Goal: Task Accomplishment & Management: Manage account settings

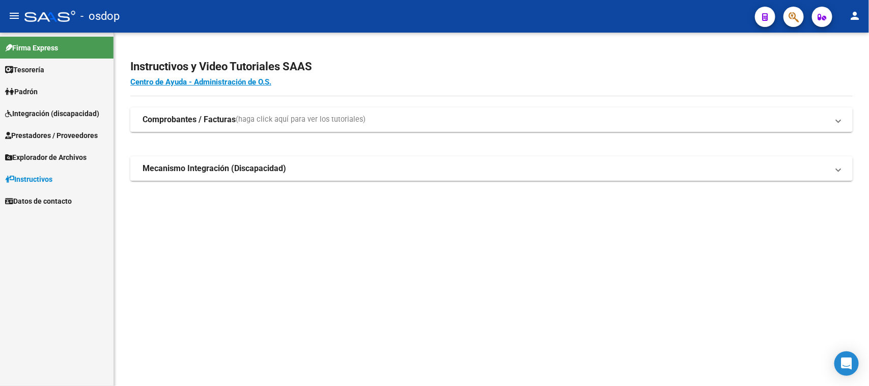
click at [46, 110] on span "Integración (discapacidad)" at bounding box center [52, 113] width 94 height 11
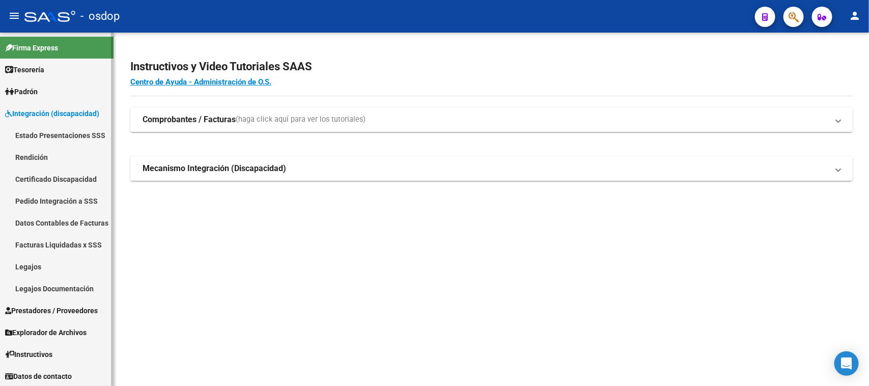
click at [51, 174] on link "Certificado Discapacidad" at bounding box center [57, 179] width 114 height 22
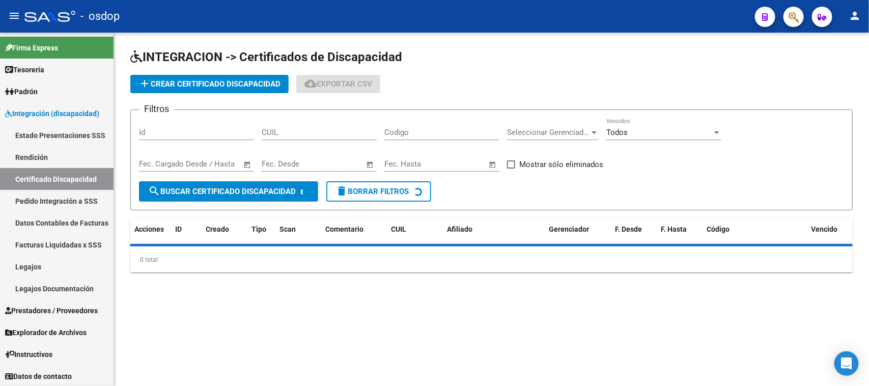
click at [337, 133] on input "CUIL" at bounding box center [319, 132] width 115 height 9
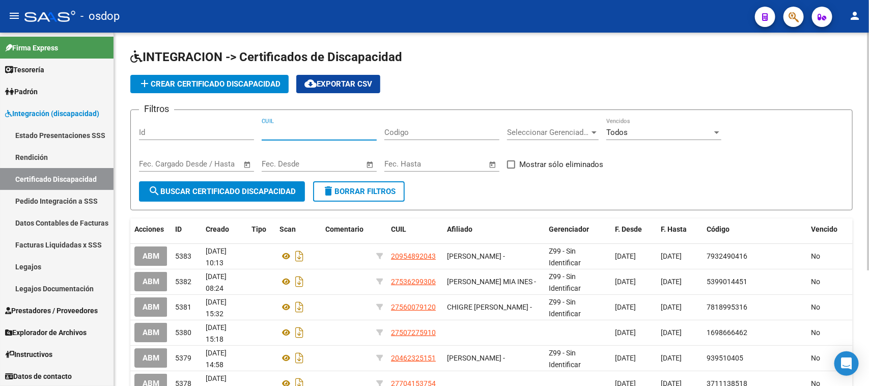
paste input "27-51722555-5"
type input "27-51722555-5"
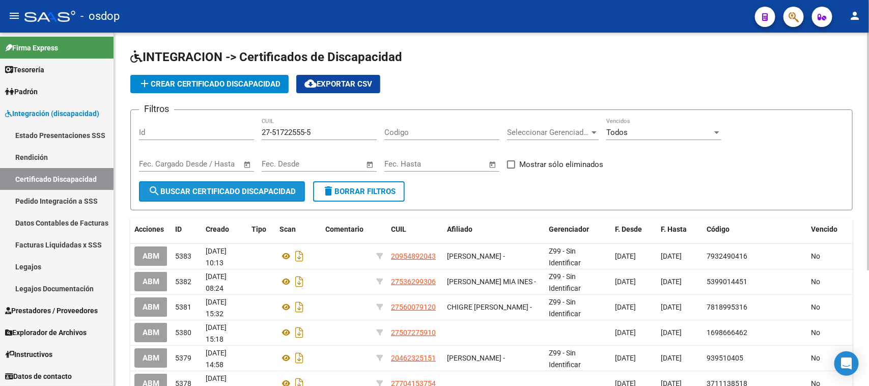
click at [259, 192] on span "search Buscar Certificado Discapacidad" at bounding box center [222, 191] width 148 height 9
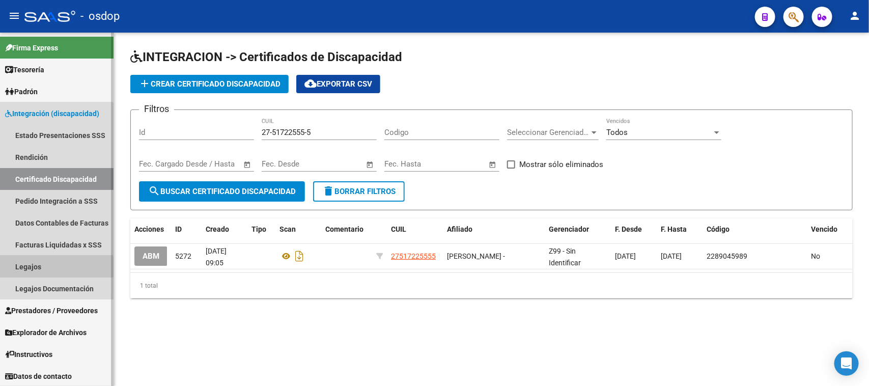
click at [29, 267] on link "Legajos" at bounding box center [57, 267] width 114 height 22
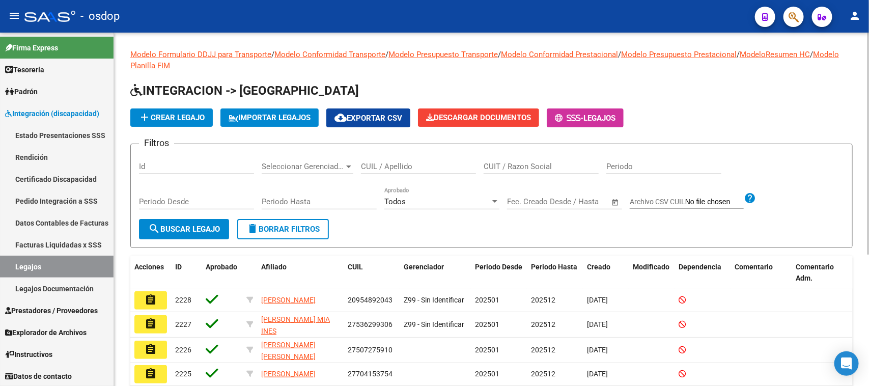
click at [373, 169] on input "CUIL / Apellido" at bounding box center [418, 166] width 115 height 9
paste input "27517225555"
type input "27517225555"
click at [200, 230] on span "search Buscar Legajo" at bounding box center [184, 229] width 72 height 9
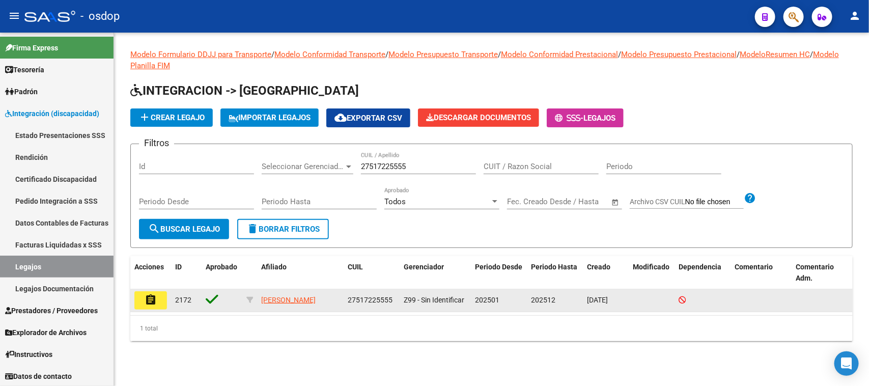
click at [156, 303] on mat-icon "assignment" at bounding box center [151, 300] width 12 height 12
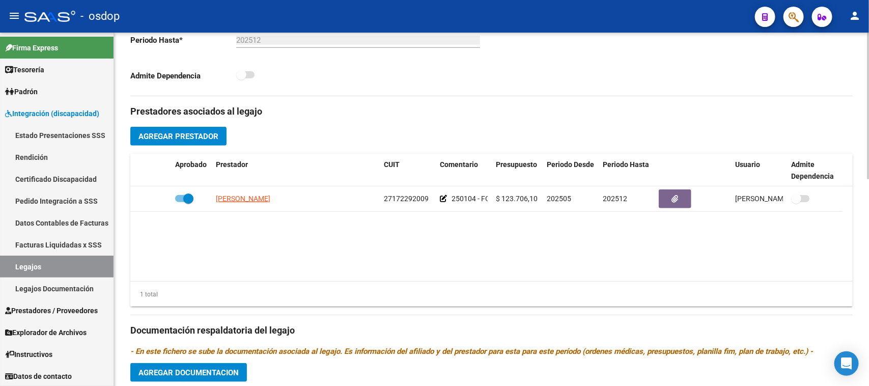
scroll to position [318, 0]
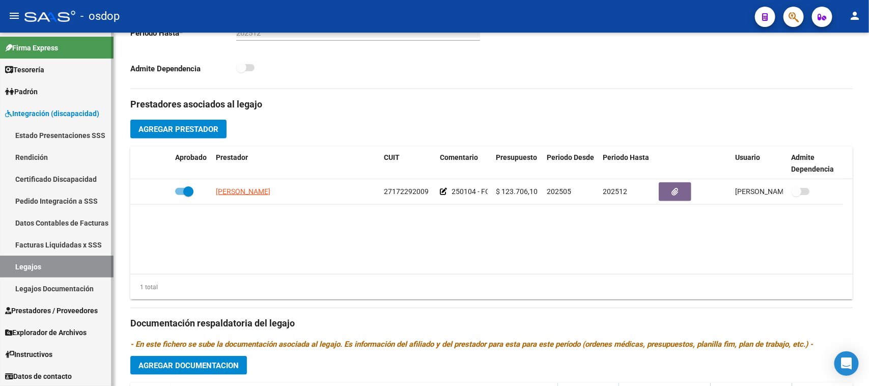
click at [63, 315] on span "Prestadores / Proveedores" at bounding box center [51, 310] width 93 height 11
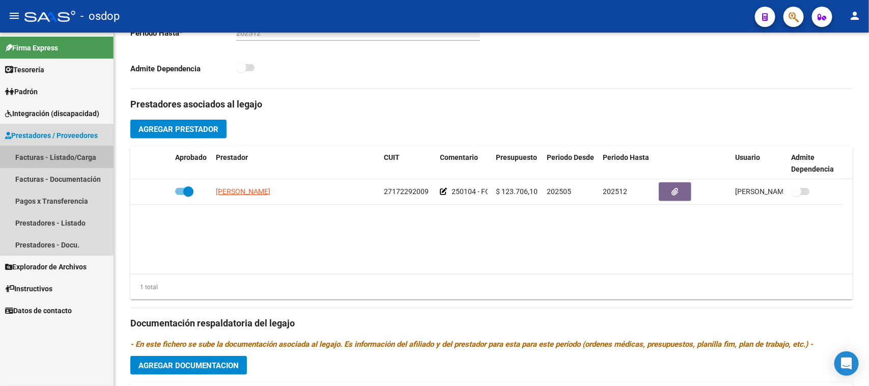
click at [46, 156] on link "Facturas - Listado/Carga" at bounding box center [57, 157] width 114 height 22
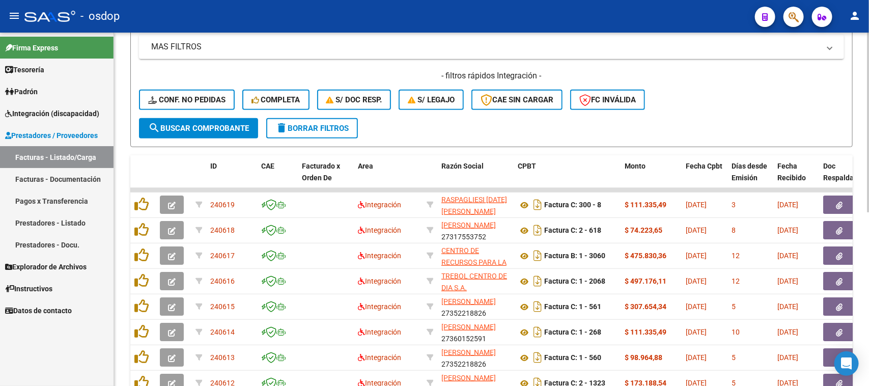
scroll to position [127, 0]
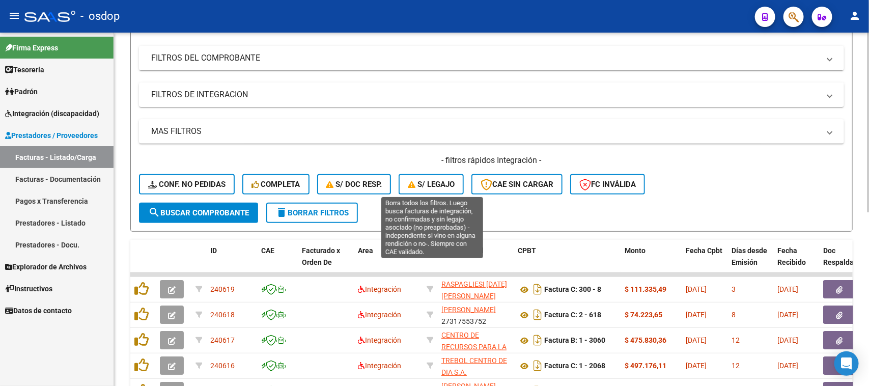
click at [428, 180] on span "S/ legajo" at bounding box center [431, 184] width 47 height 9
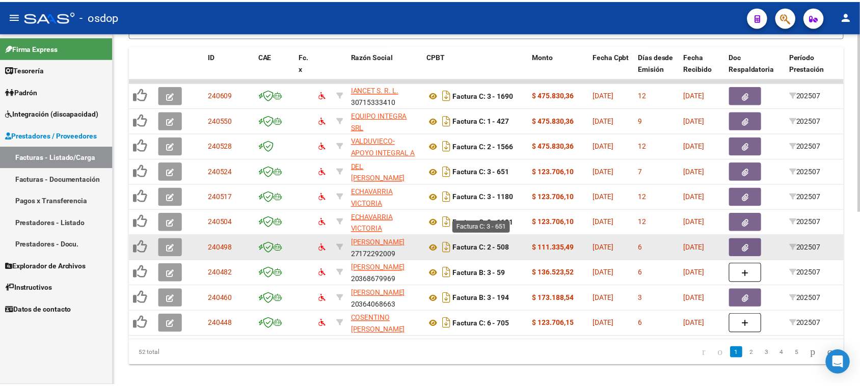
scroll to position [342, 0]
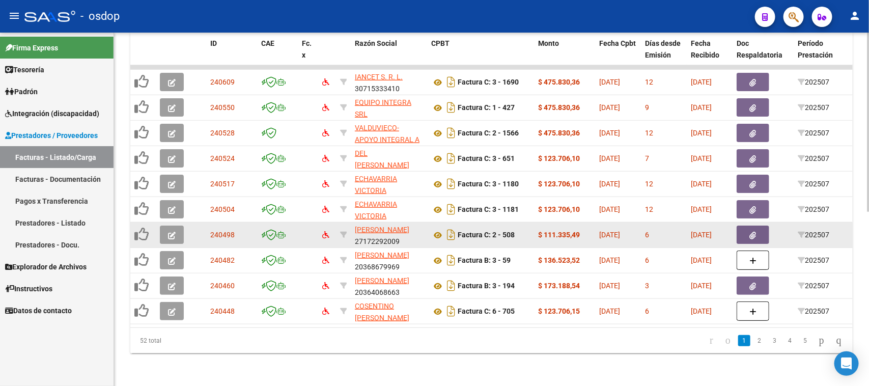
click at [174, 232] on icon "button" at bounding box center [172, 236] width 8 height 8
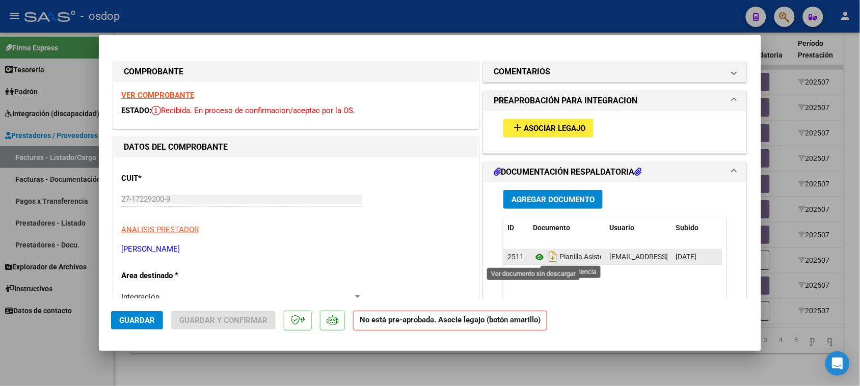
click at [534, 256] on icon at bounding box center [539, 257] width 13 height 12
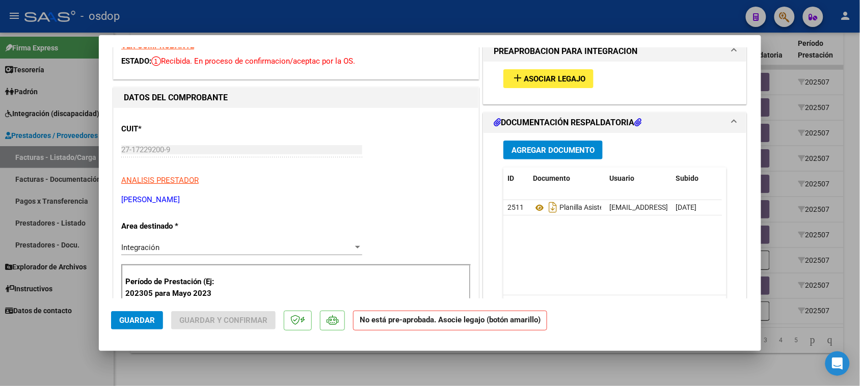
scroll to position [19, 0]
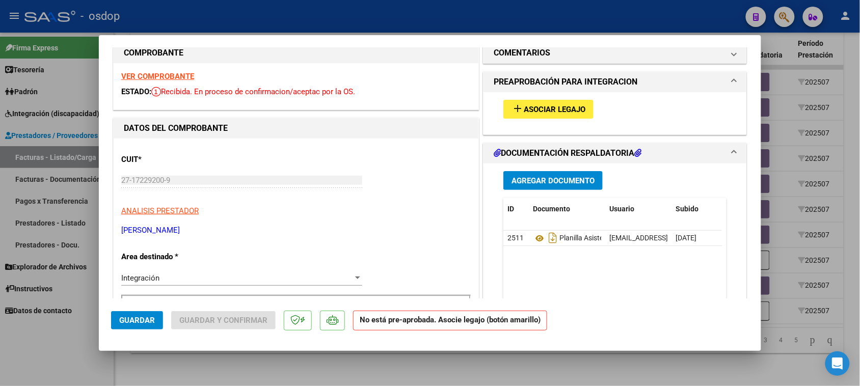
click at [525, 377] on div at bounding box center [430, 193] width 860 height 386
type input "$ 0,00"
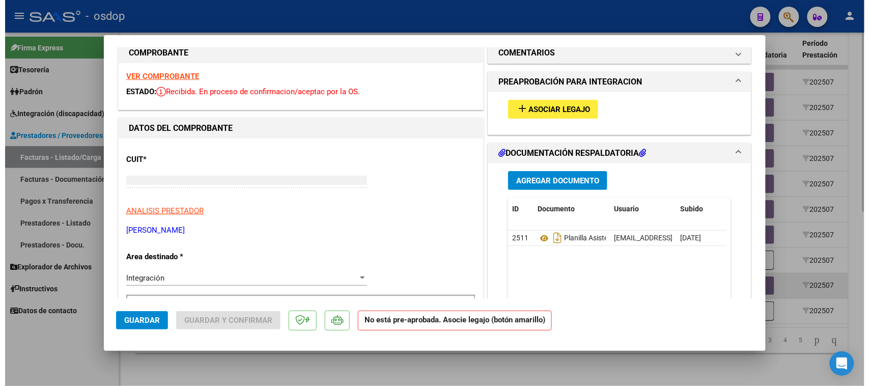
scroll to position [6, 0]
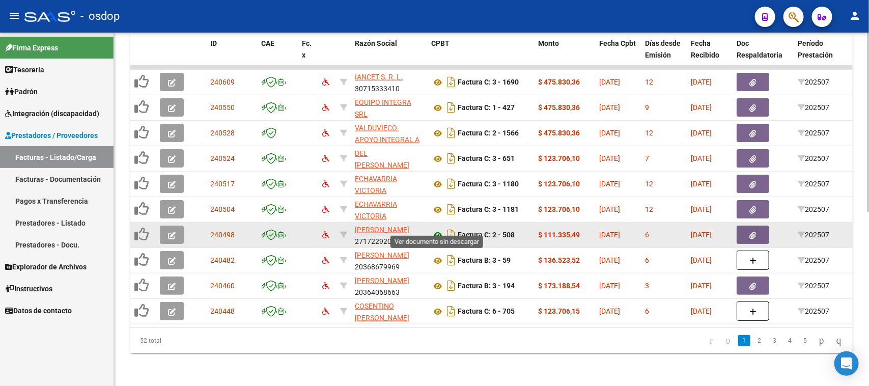
click at [439, 229] on icon at bounding box center [437, 235] width 13 height 12
click at [174, 232] on icon "button" at bounding box center [172, 236] width 8 height 8
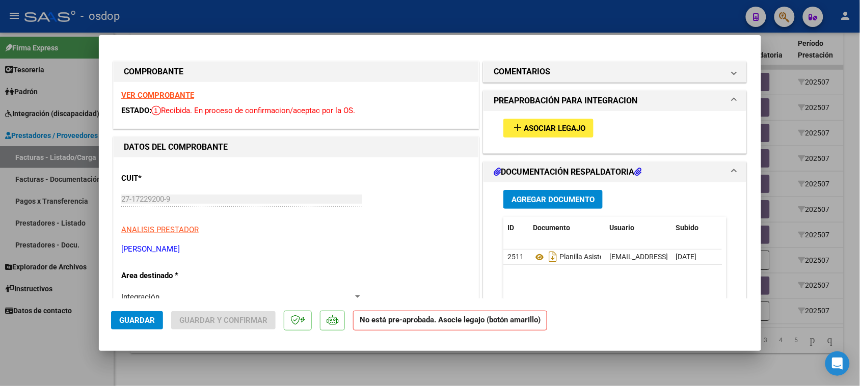
click at [574, 129] on span "Asociar Legajo" at bounding box center [555, 128] width 62 height 9
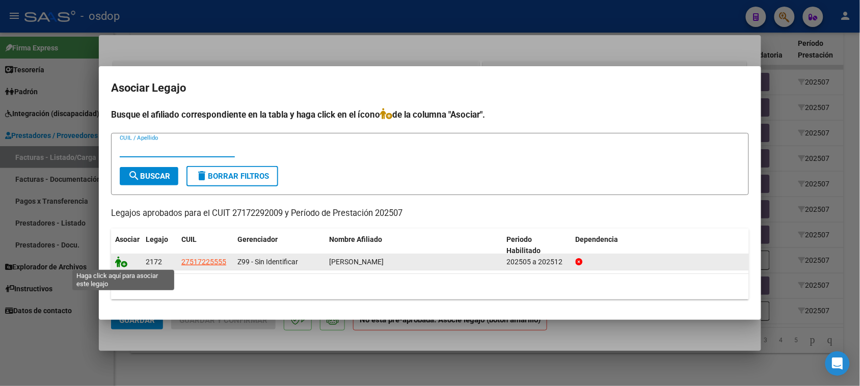
click at [120, 261] on icon at bounding box center [121, 261] width 12 height 11
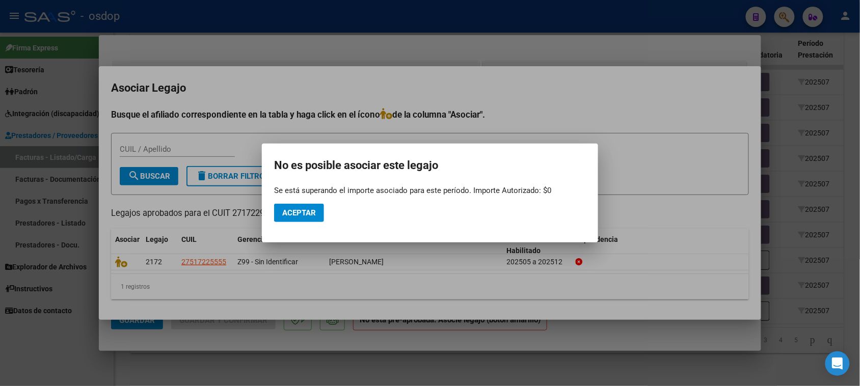
drag, startPoint x: 451, startPoint y: 378, endPoint x: 440, endPoint y: 358, distance: 23.3
click at [451, 378] on div at bounding box center [430, 193] width 860 height 386
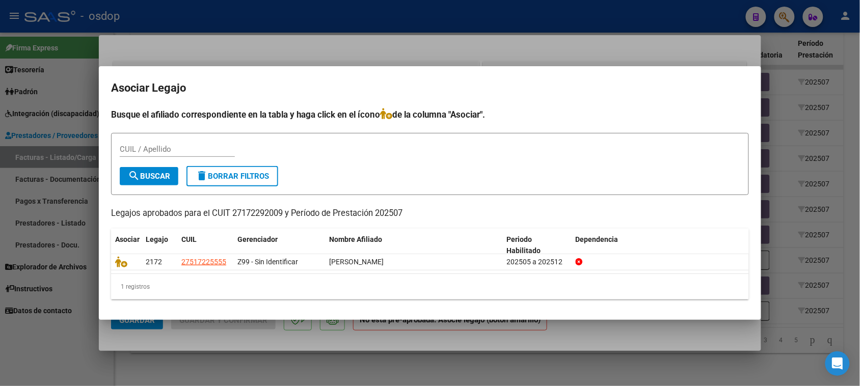
click at [291, 360] on div at bounding box center [430, 193] width 860 height 386
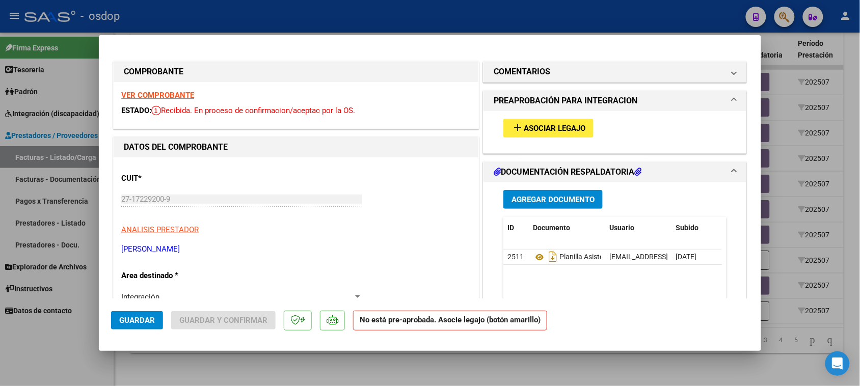
click at [291, 367] on div at bounding box center [430, 193] width 860 height 386
type input "$ 0,00"
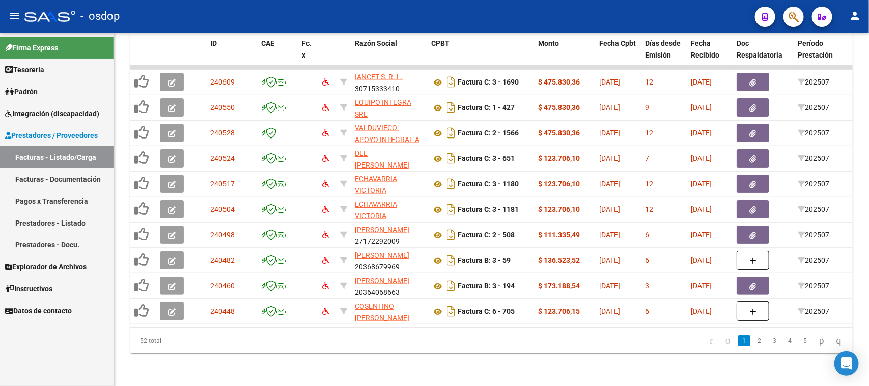
click at [42, 115] on span "Integración (discapacidad)" at bounding box center [52, 113] width 94 height 11
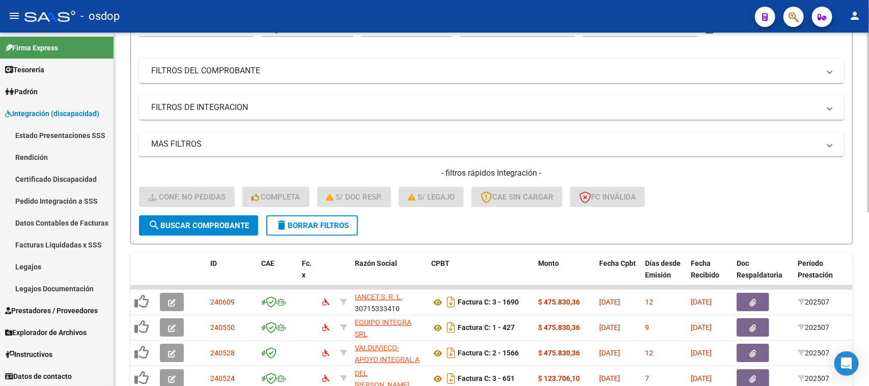
scroll to position [88, 0]
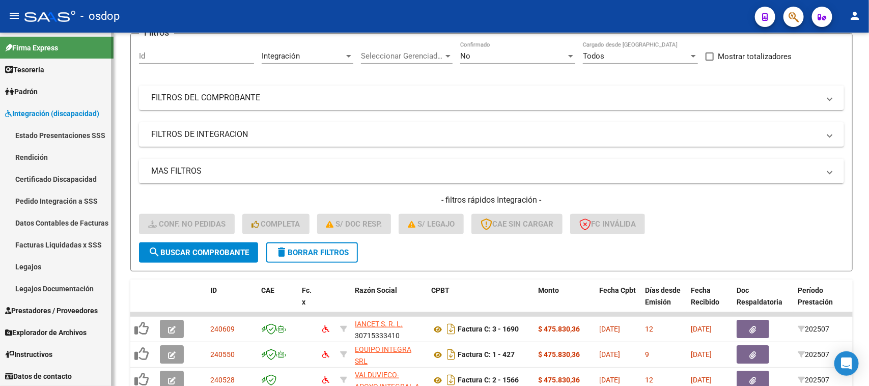
drag, startPoint x: 44, startPoint y: 177, endPoint x: 75, endPoint y: 178, distance: 31.6
click at [44, 177] on link "Certificado Discapacidad" at bounding box center [57, 179] width 114 height 22
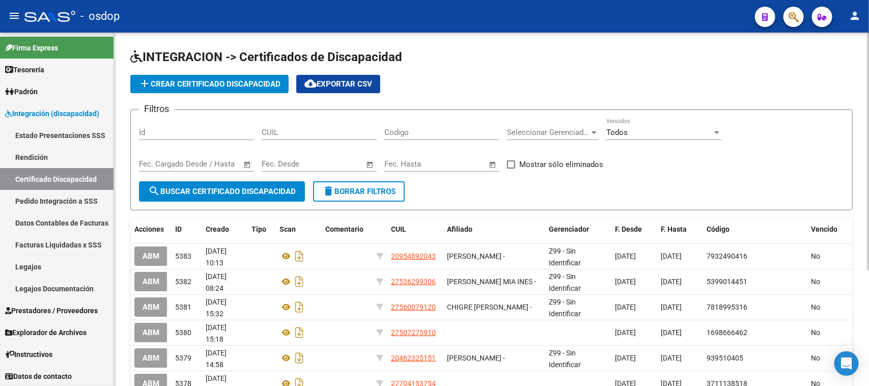
click at [311, 137] on div "CUIL" at bounding box center [319, 129] width 115 height 22
paste input "20-58485870-3"
type input "20-58485870-3"
click at [273, 197] on button "search Buscar Certificado Discapacidad" at bounding box center [222, 191] width 166 height 20
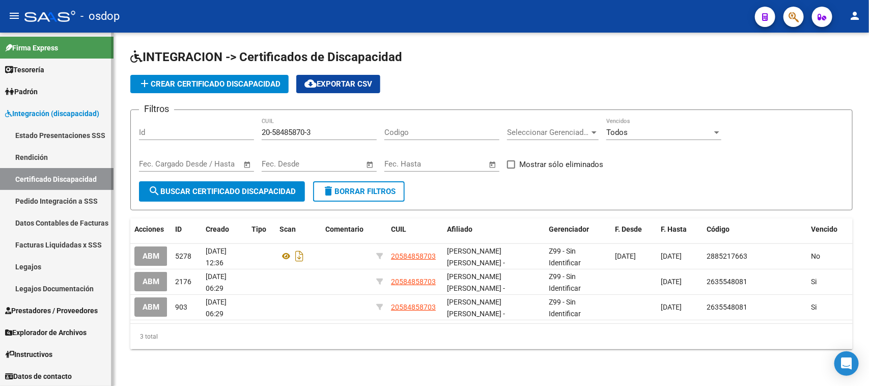
click at [40, 267] on link "Legajos" at bounding box center [57, 267] width 114 height 22
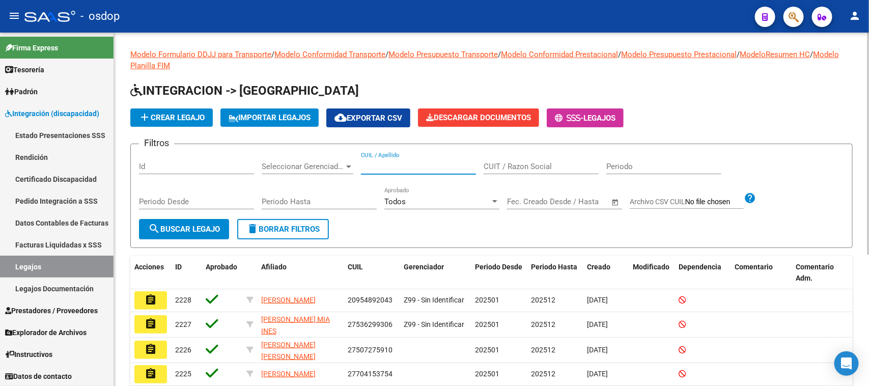
click at [393, 169] on input "CUIL / Apellido" at bounding box center [418, 166] width 115 height 9
paste input "20584858703"
type input "20584858703"
click at [205, 232] on span "search Buscar Legajo" at bounding box center [184, 229] width 72 height 9
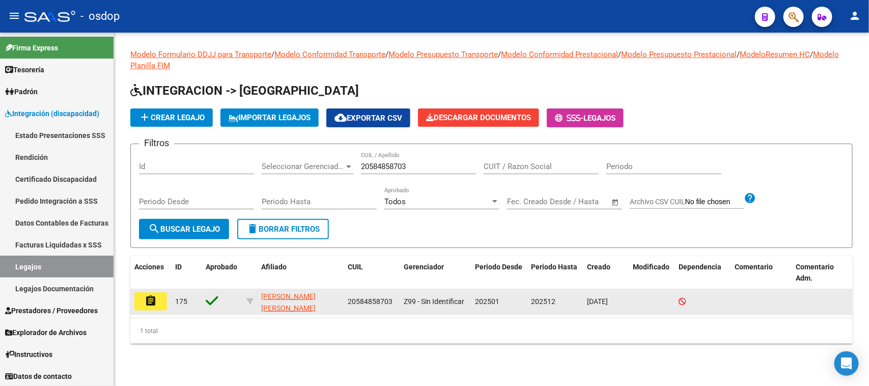
click at [145, 298] on mat-icon "assignment" at bounding box center [151, 301] width 12 height 12
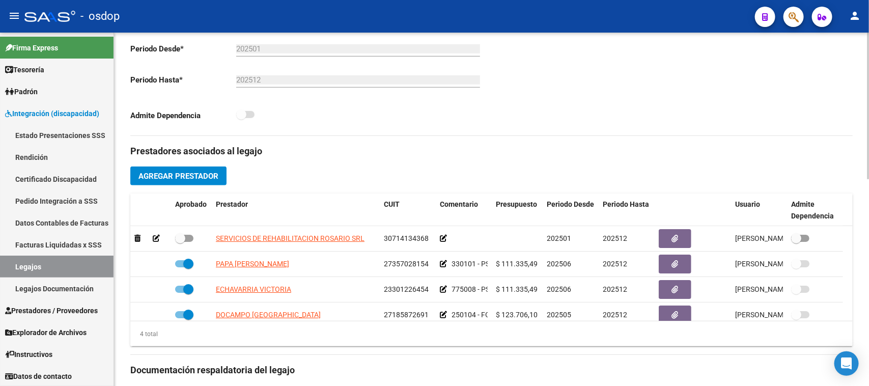
scroll to position [318, 0]
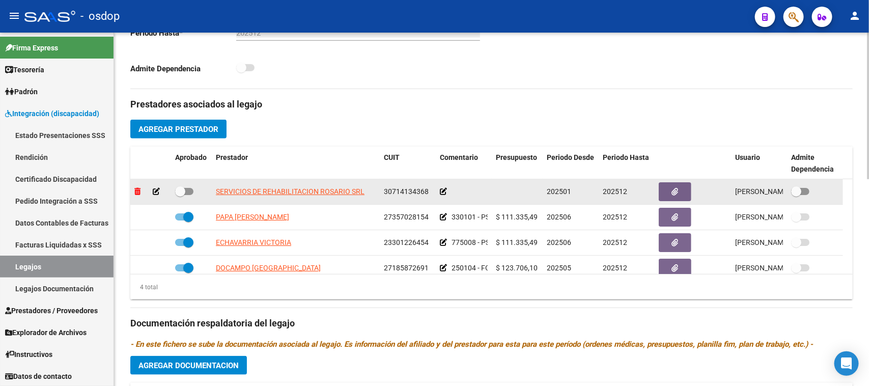
click at [138, 192] on icon at bounding box center [137, 191] width 6 height 7
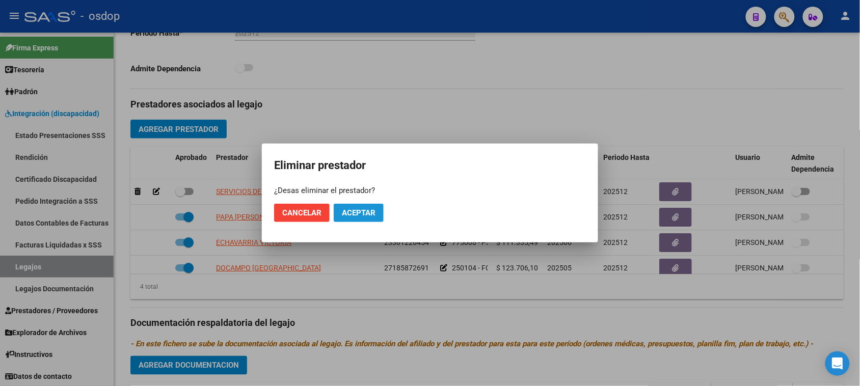
click at [373, 206] on button "Aceptar" at bounding box center [359, 213] width 50 height 18
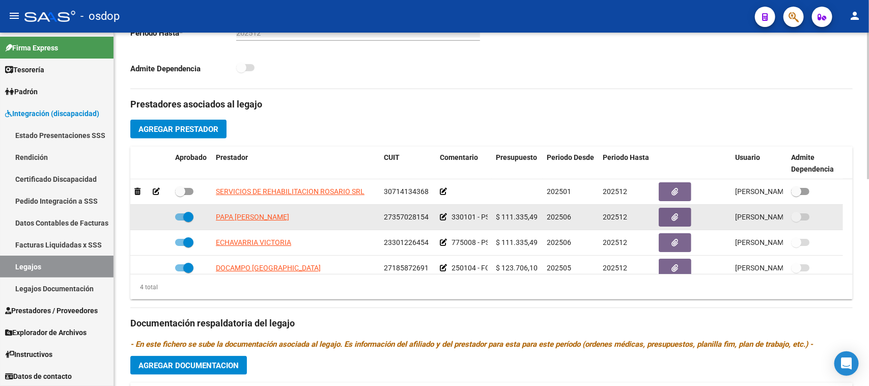
checkbox input "true"
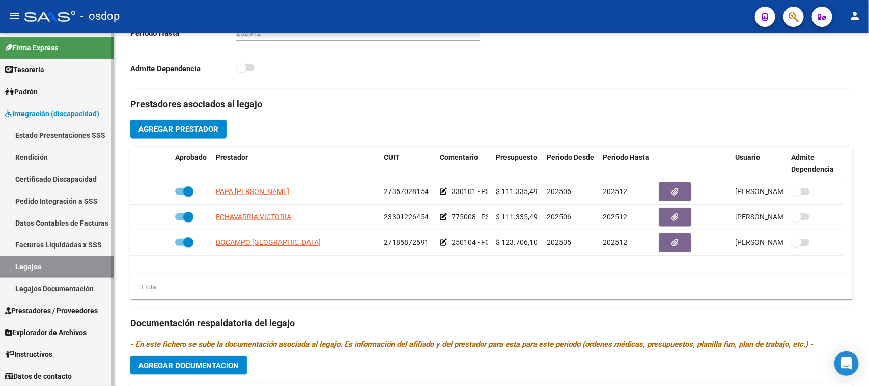
click at [62, 309] on span "Prestadores / Proveedores" at bounding box center [51, 310] width 93 height 11
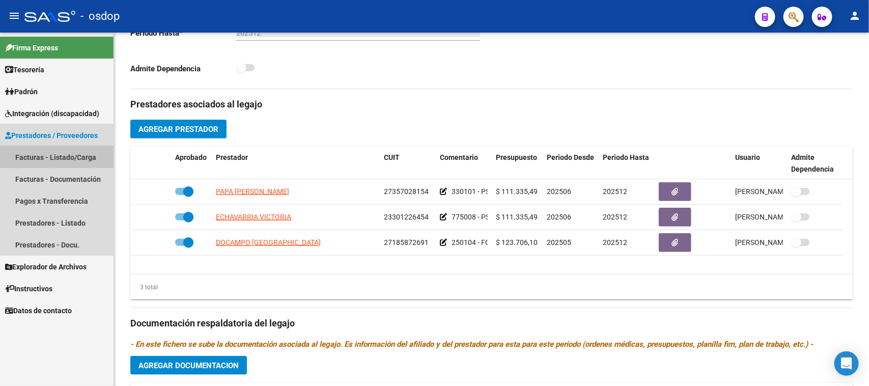
click at [56, 156] on link "Facturas - Listado/Carga" at bounding box center [57, 157] width 114 height 22
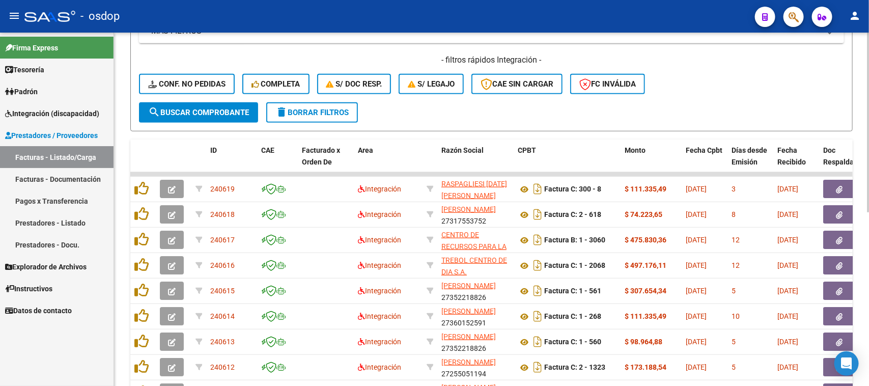
scroll to position [64, 0]
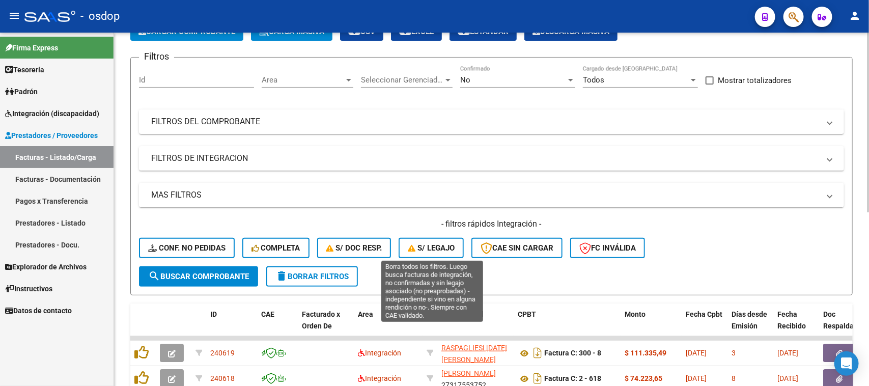
click at [421, 256] on button "S/ legajo" at bounding box center [431, 248] width 65 height 20
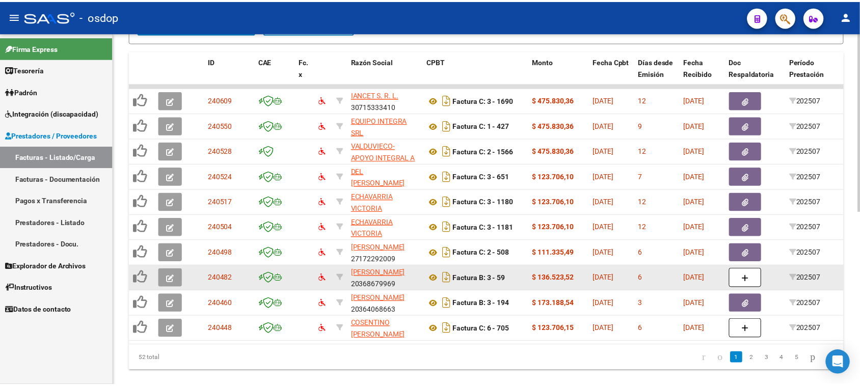
scroll to position [318, 0]
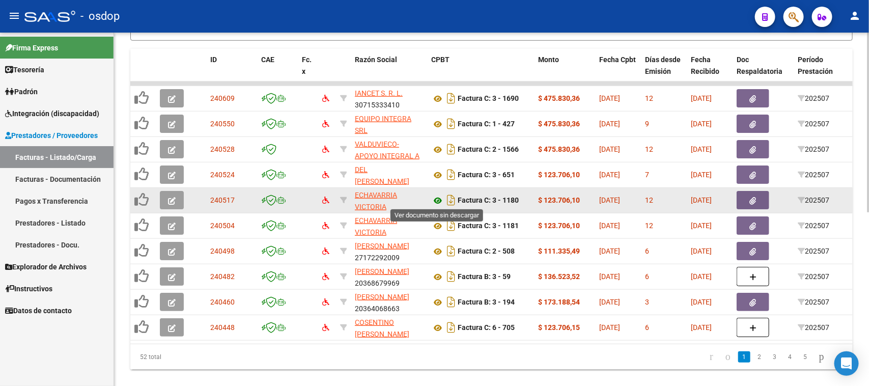
click at [438, 199] on icon at bounding box center [437, 201] width 13 height 12
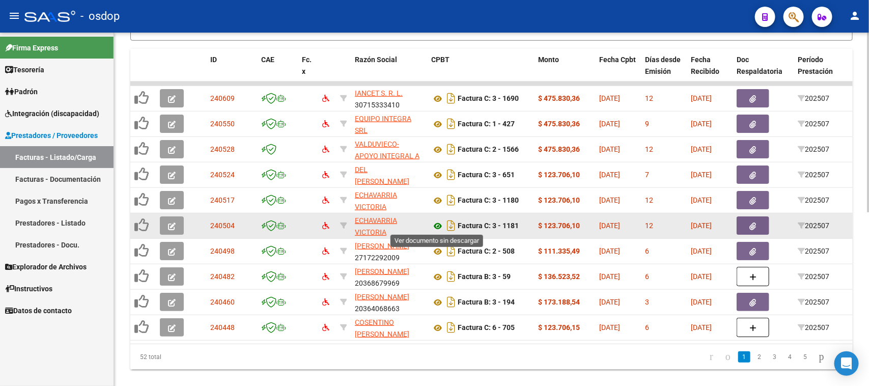
click at [440, 223] on icon at bounding box center [437, 226] width 13 height 12
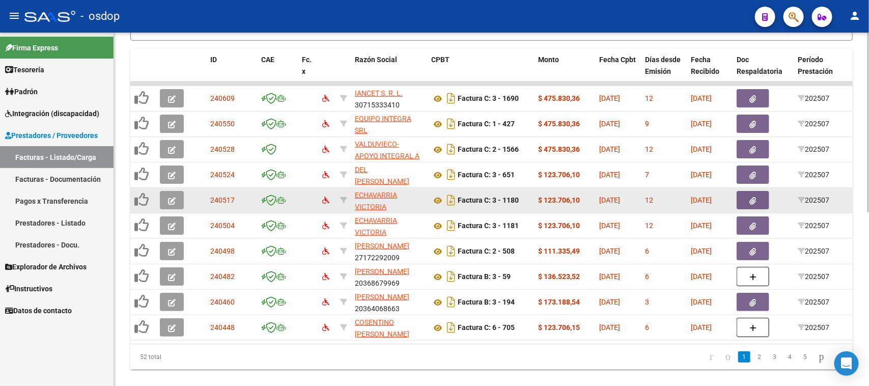
click at [173, 201] on icon "button" at bounding box center [172, 201] width 8 height 8
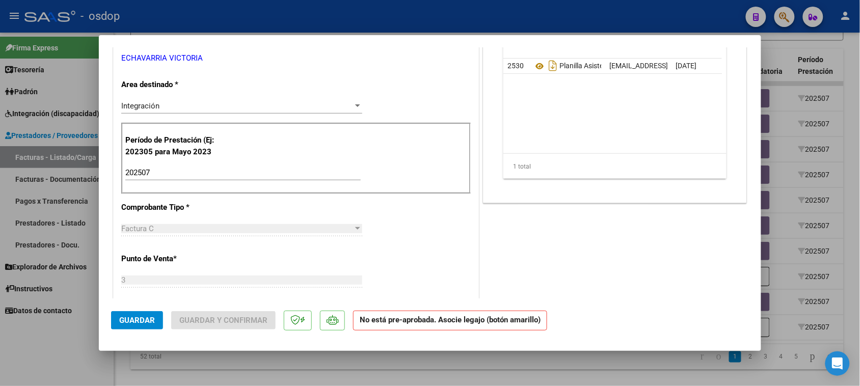
scroll to position [0, 0]
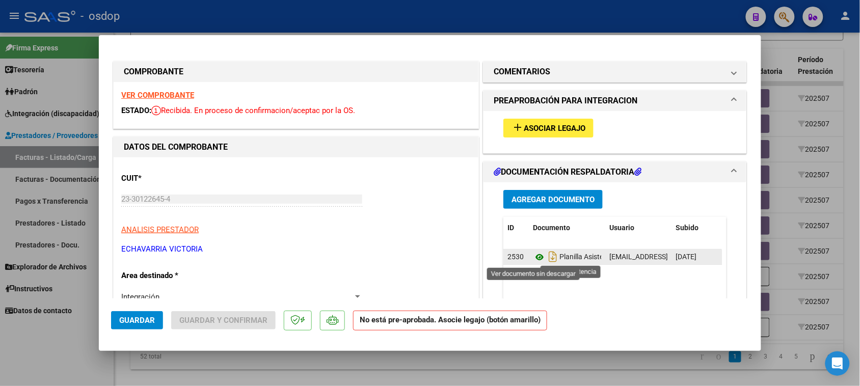
click at [534, 256] on icon at bounding box center [539, 257] width 13 height 12
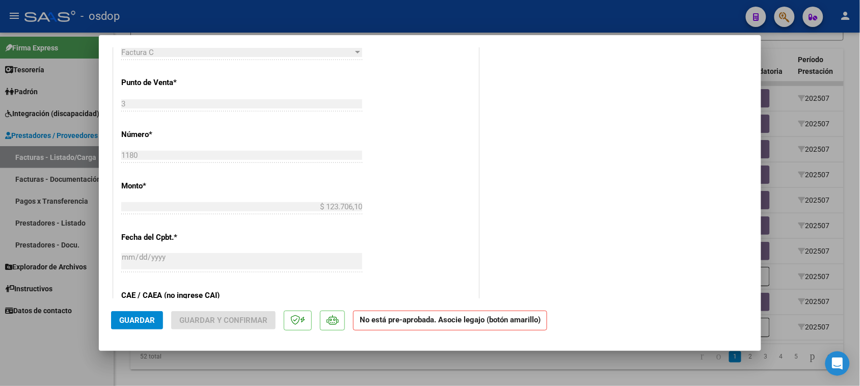
scroll to position [509, 0]
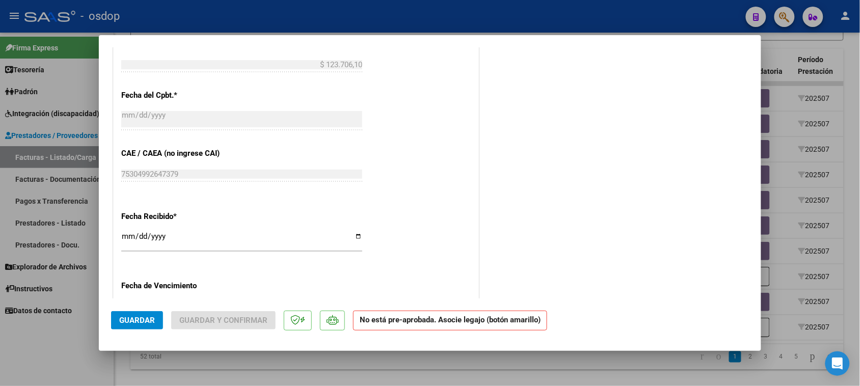
click at [454, 367] on div at bounding box center [430, 193] width 860 height 386
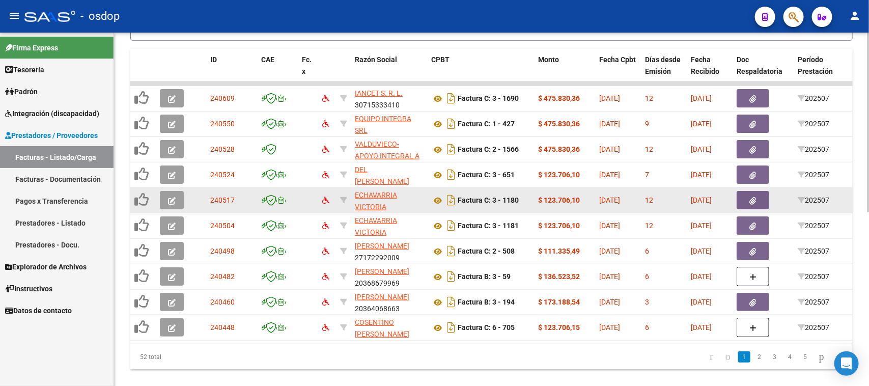
click at [172, 197] on icon "button" at bounding box center [172, 201] width 8 height 8
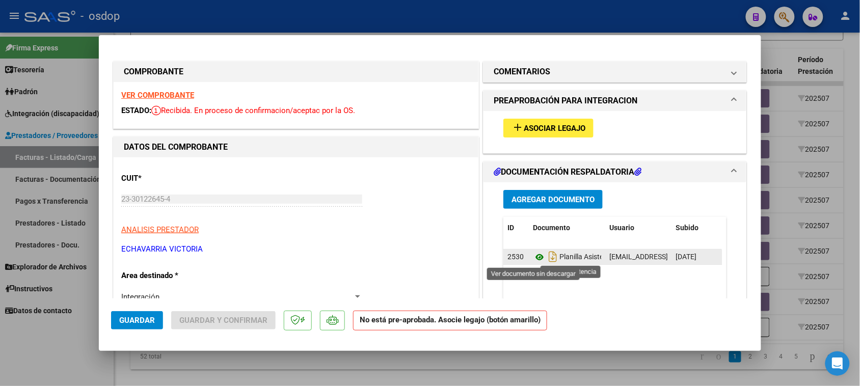
click at [533, 255] on icon at bounding box center [539, 257] width 13 height 12
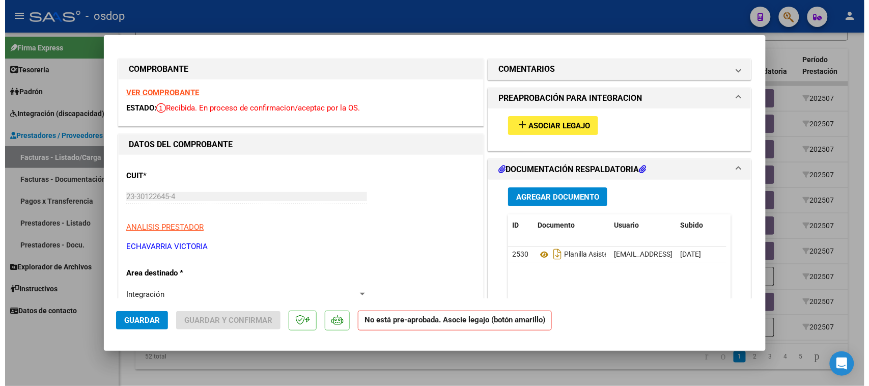
scroll to position [0, 0]
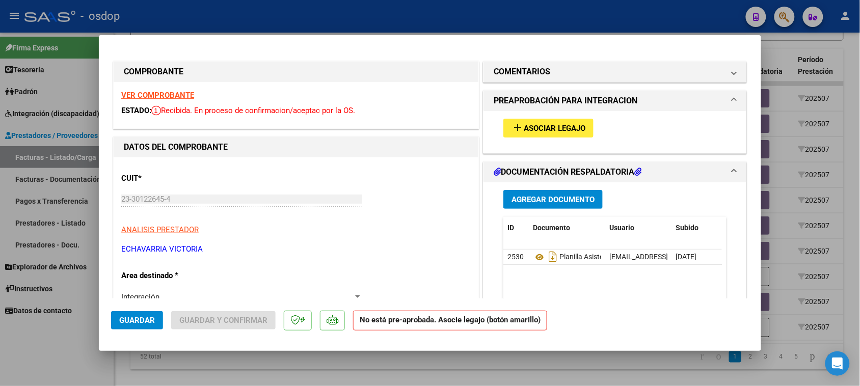
click at [550, 127] on span "Asociar Legajo" at bounding box center [555, 128] width 62 height 9
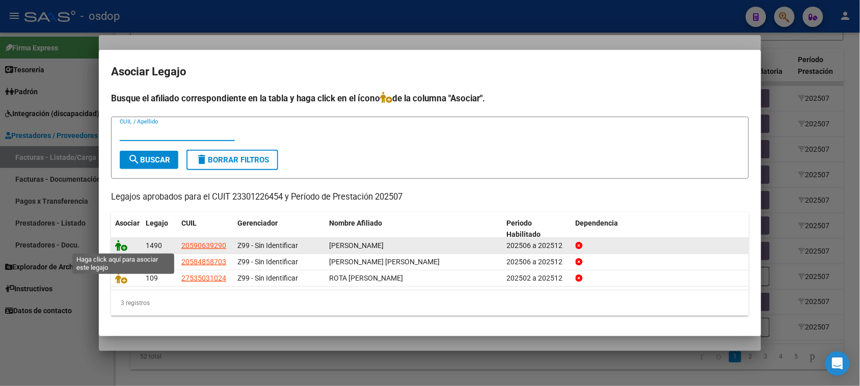
click at [121, 245] on icon at bounding box center [121, 245] width 12 height 11
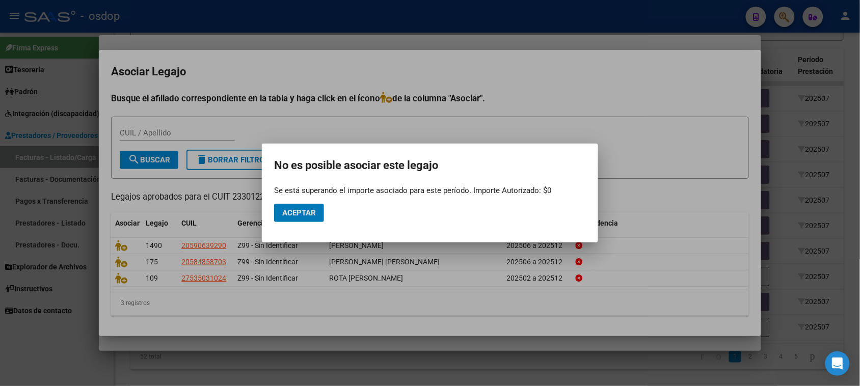
click at [313, 217] on button "Aceptar" at bounding box center [299, 213] width 50 height 18
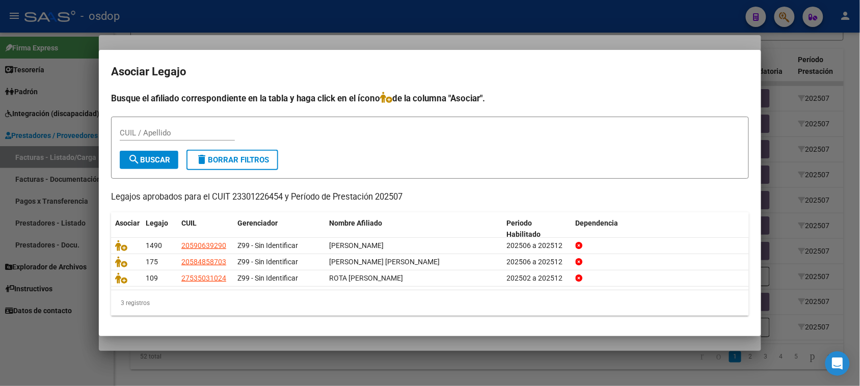
click at [393, 367] on div at bounding box center [430, 193] width 860 height 386
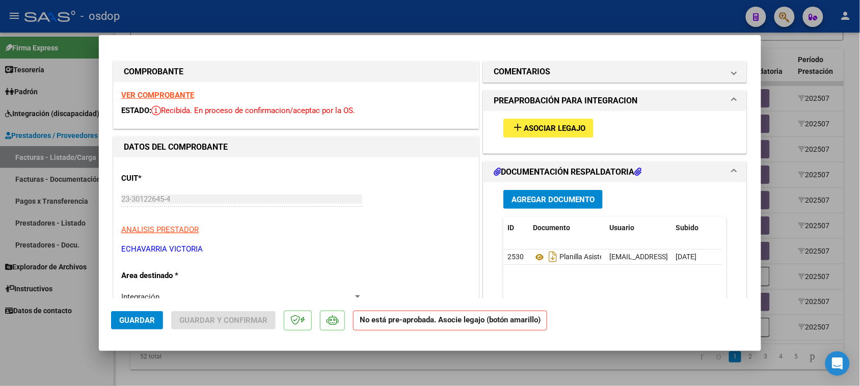
click at [392, 370] on div at bounding box center [430, 193] width 860 height 386
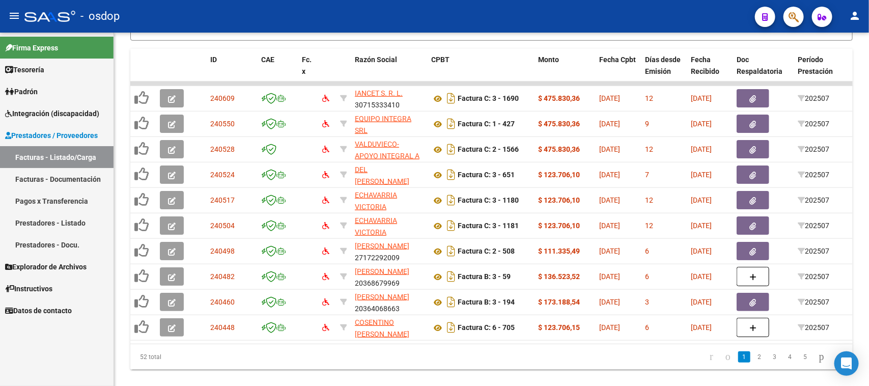
click at [46, 111] on span "Integración (discapacidad)" at bounding box center [52, 113] width 94 height 11
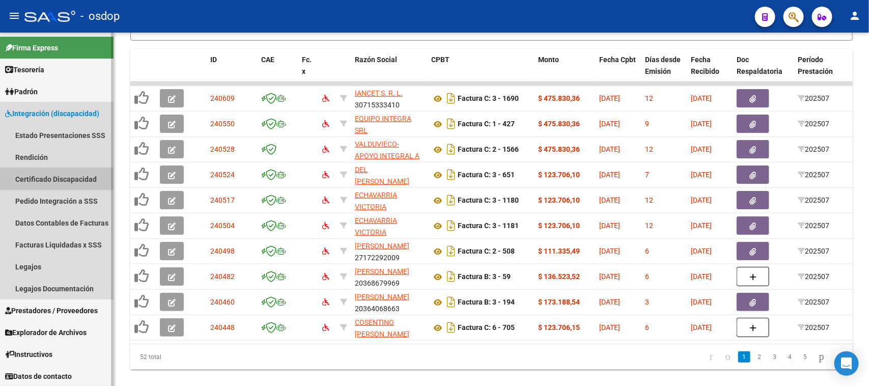
click at [57, 176] on link "Certificado Discapacidad" at bounding box center [57, 179] width 114 height 22
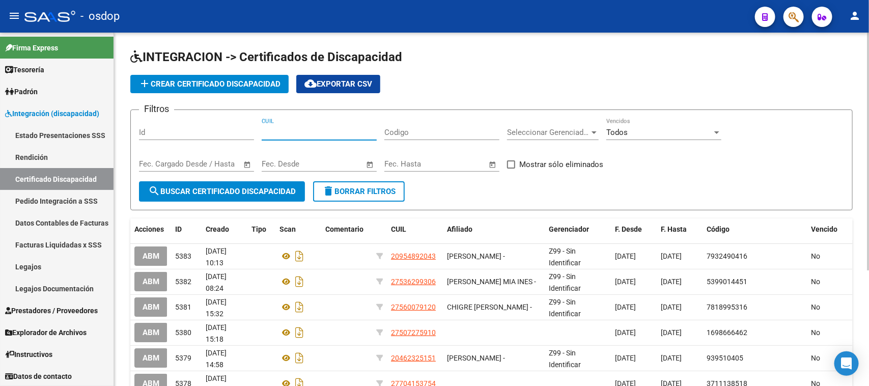
click at [302, 134] on input "CUIL" at bounding box center [319, 132] width 115 height 9
paste input "20-59063929-0"
type input "20-59063929-0"
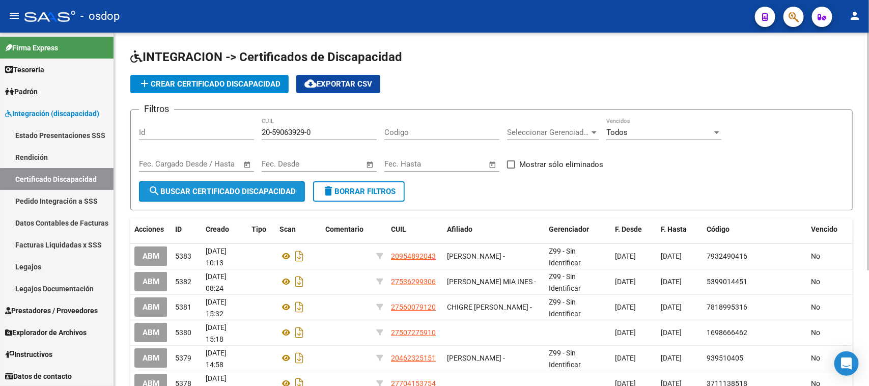
click at [267, 193] on span "search Buscar Certificado Discapacidad" at bounding box center [222, 191] width 148 height 9
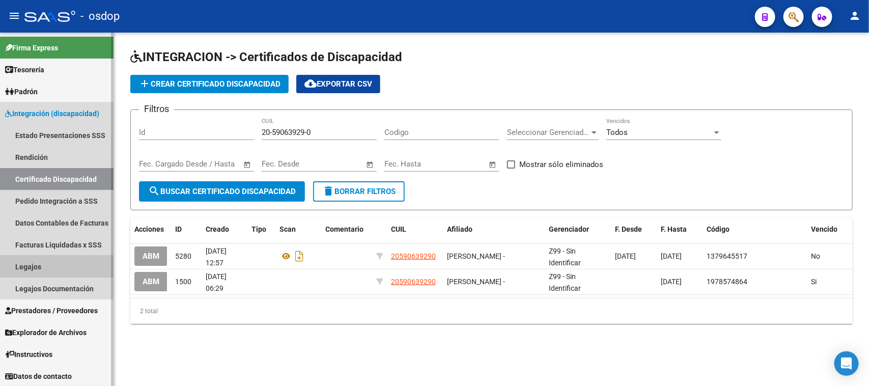
click at [38, 266] on link "Legajos" at bounding box center [57, 267] width 114 height 22
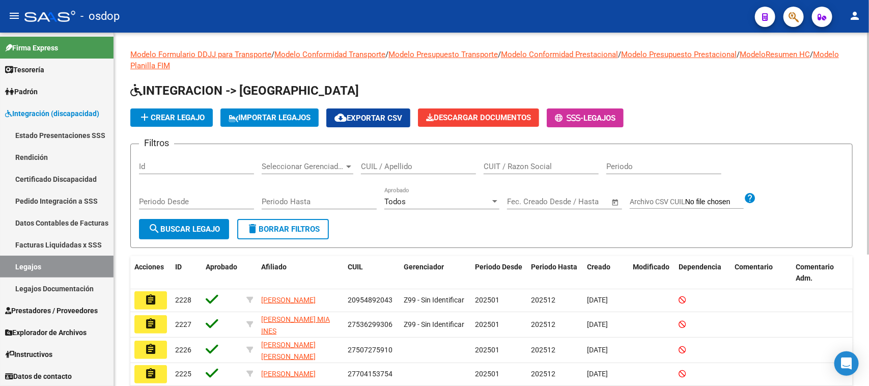
click at [393, 162] on input "CUIL / Apellido" at bounding box center [418, 166] width 115 height 9
paste input "20590639290"
type input "20590639290"
click at [171, 233] on button "search Buscar Legajo" at bounding box center [184, 229] width 90 height 20
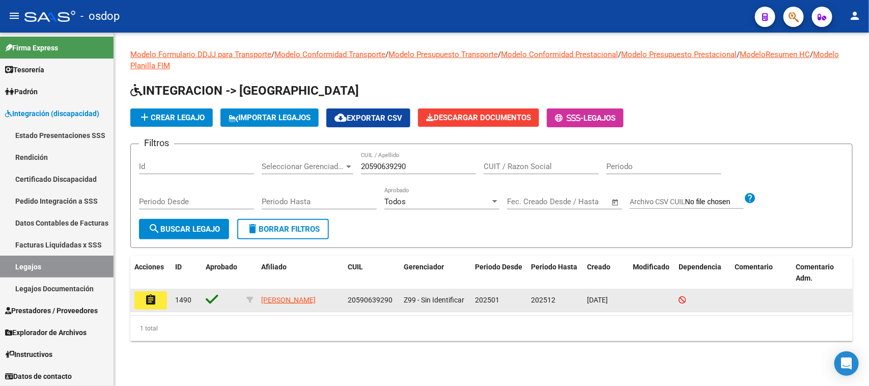
click at [151, 302] on mat-icon "assignment" at bounding box center [151, 300] width 12 height 12
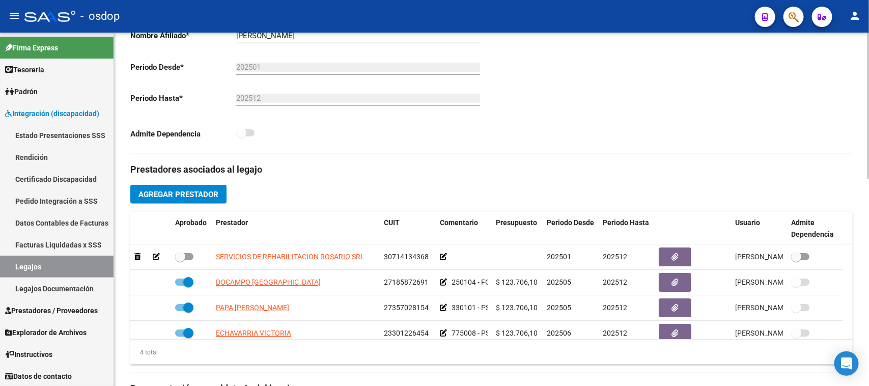
scroll to position [255, 0]
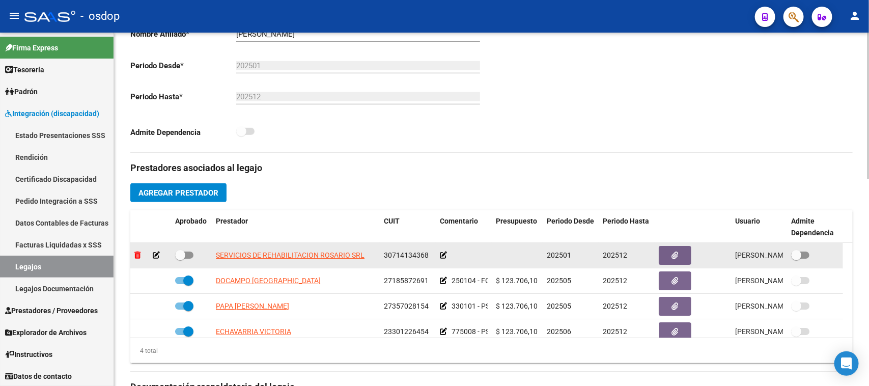
click at [134, 256] on icon at bounding box center [137, 255] width 6 height 7
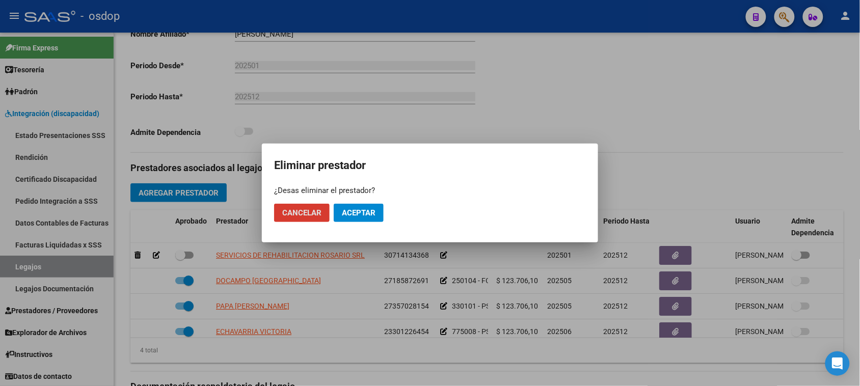
click at [359, 215] on span "Aceptar" at bounding box center [359, 212] width 34 height 9
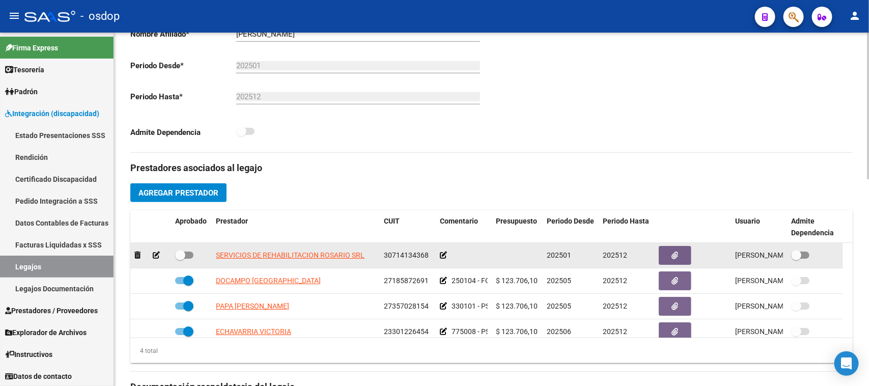
checkbox input "true"
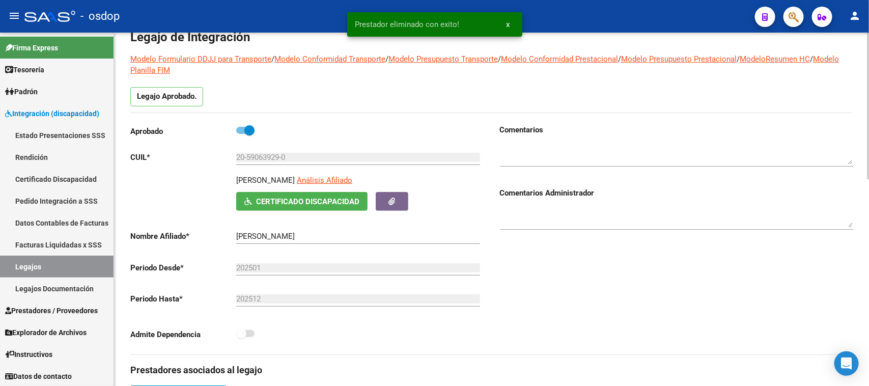
scroll to position [0, 0]
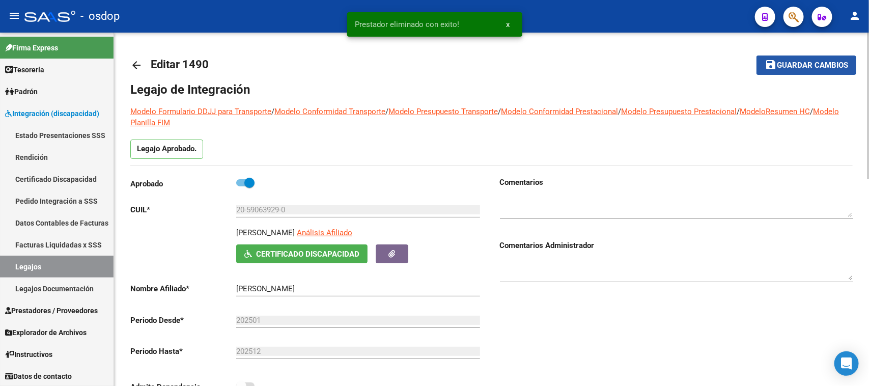
click at [796, 66] on span "Guardar cambios" at bounding box center [812, 65] width 71 height 9
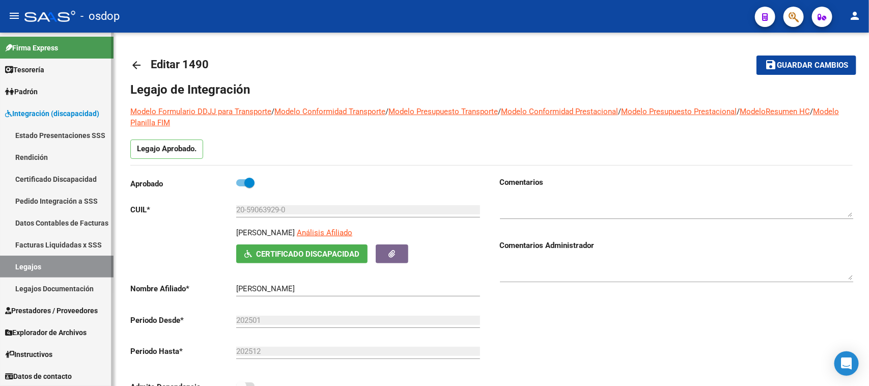
click at [70, 175] on link "Certificado Discapacidad" at bounding box center [57, 179] width 114 height 22
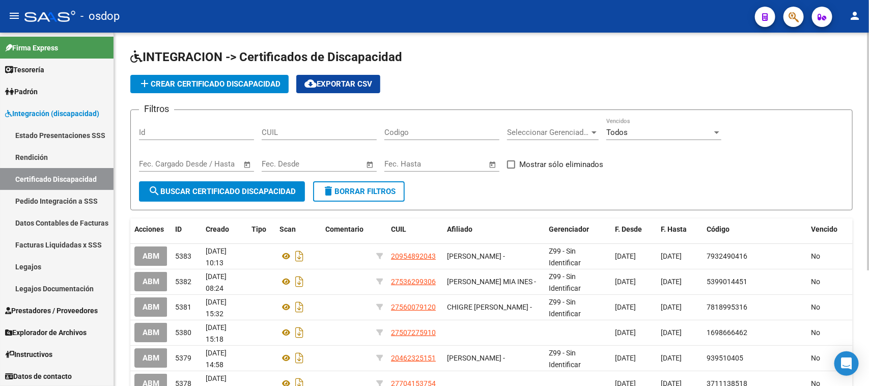
click at [324, 129] on input "CUIL" at bounding box center [319, 132] width 115 height 9
paste input "20-56683364-7"
type input "20-56683364-7"
click at [261, 192] on span "search Buscar Certificado Discapacidad" at bounding box center [222, 191] width 148 height 9
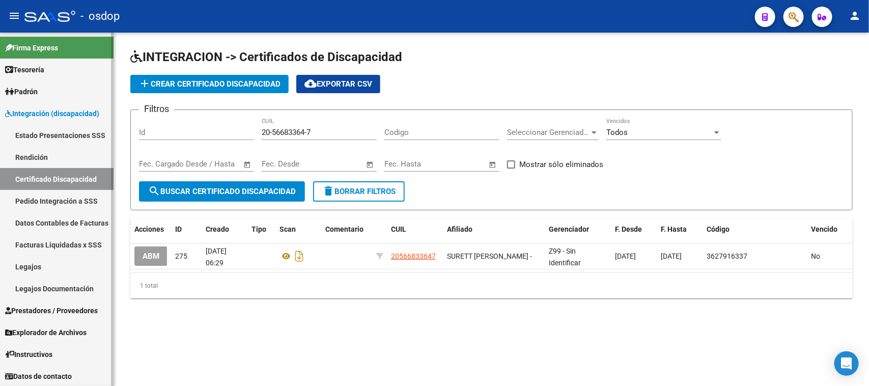
click at [42, 266] on link "Legajos" at bounding box center [57, 267] width 114 height 22
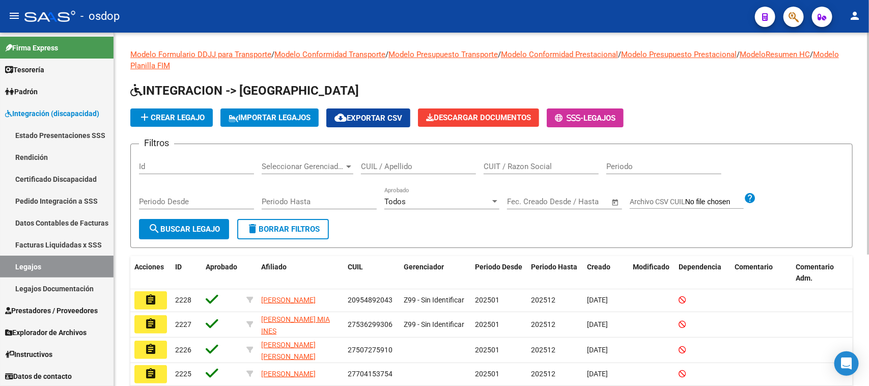
click at [382, 166] on input "CUIL / Apellido" at bounding box center [418, 166] width 115 height 9
paste input "20566833647"
click at [184, 232] on button "search Buscar Legajo" at bounding box center [184, 229] width 90 height 20
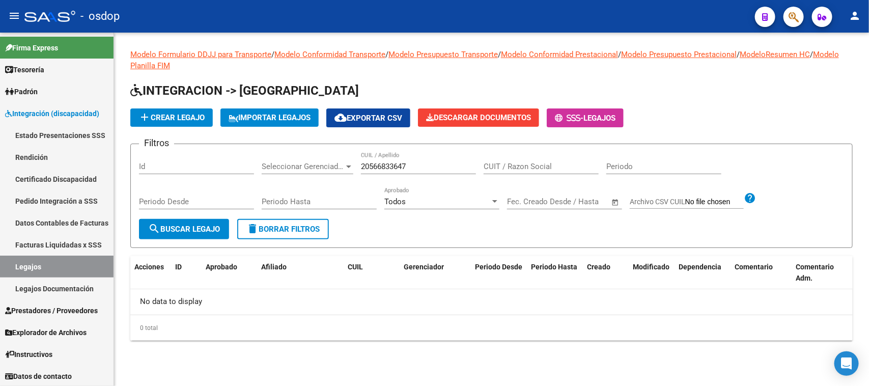
click at [416, 167] on input "20566833647" at bounding box center [418, 166] width 115 height 9
type input "20566833647"
drag, startPoint x: 185, startPoint y: 233, endPoint x: 181, endPoint y: 237, distance: 5.8
click at [181, 237] on button "search Buscar Legajo" at bounding box center [184, 229] width 90 height 20
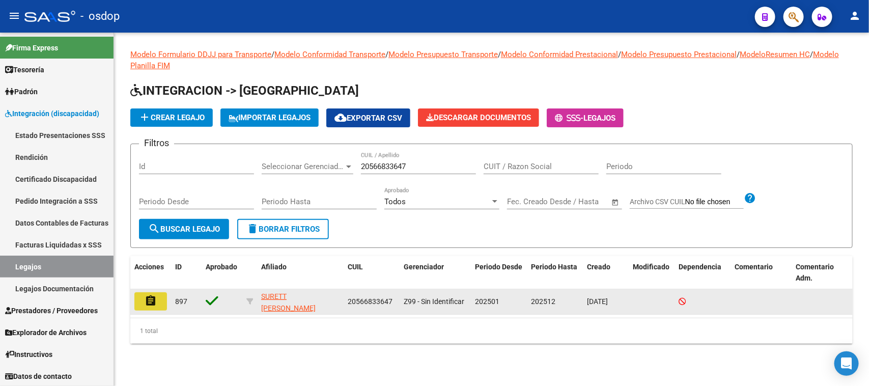
click at [150, 298] on mat-icon "assignment" at bounding box center [151, 301] width 12 height 12
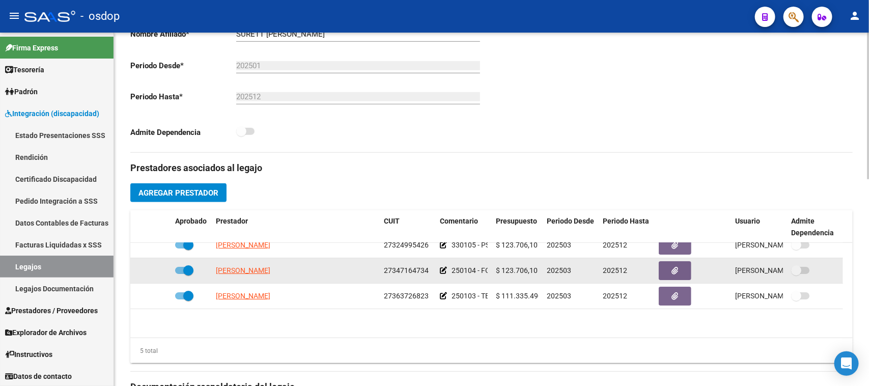
scroll to position [36, 0]
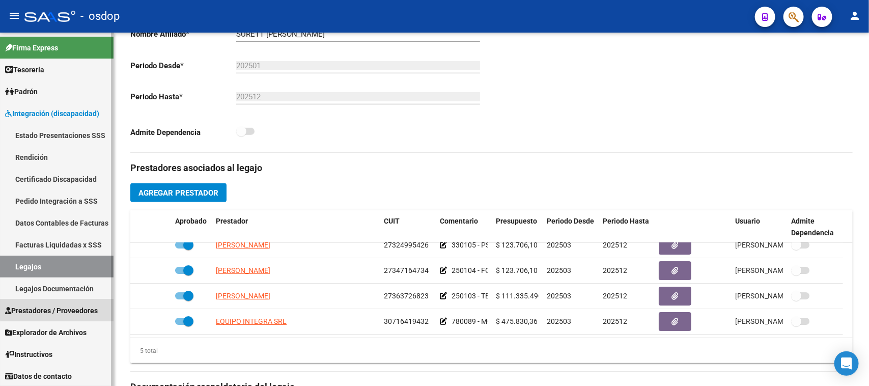
click at [59, 309] on span "Prestadores / Proveedores" at bounding box center [51, 310] width 93 height 11
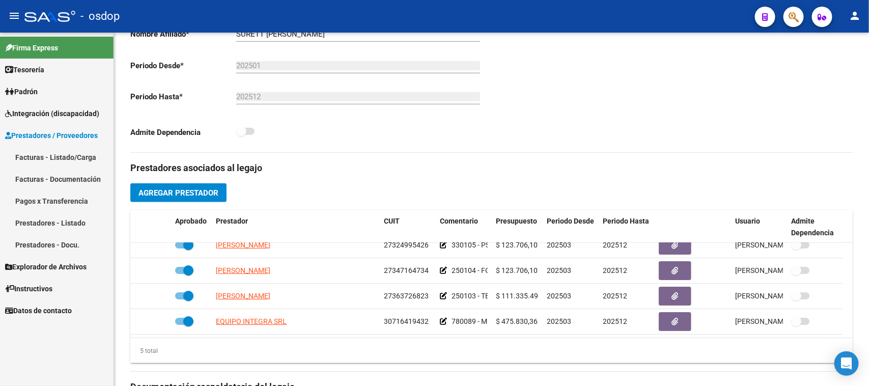
click at [64, 158] on link "Facturas - Listado/Carga" at bounding box center [57, 157] width 114 height 22
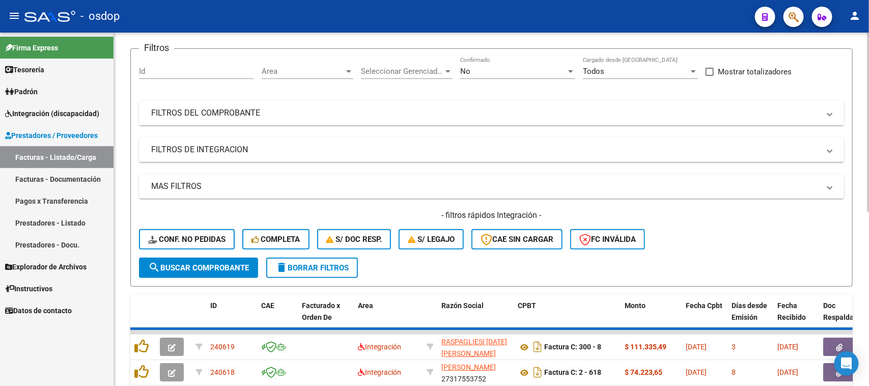
scroll to position [255, 0]
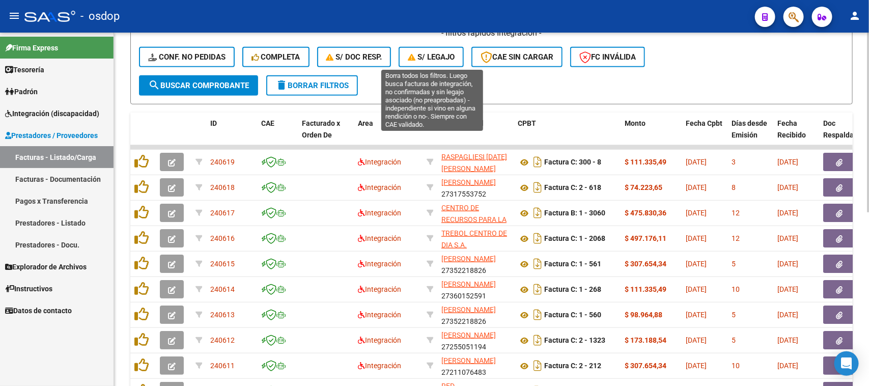
click at [431, 49] on button "S/ legajo" at bounding box center [431, 57] width 65 height 20
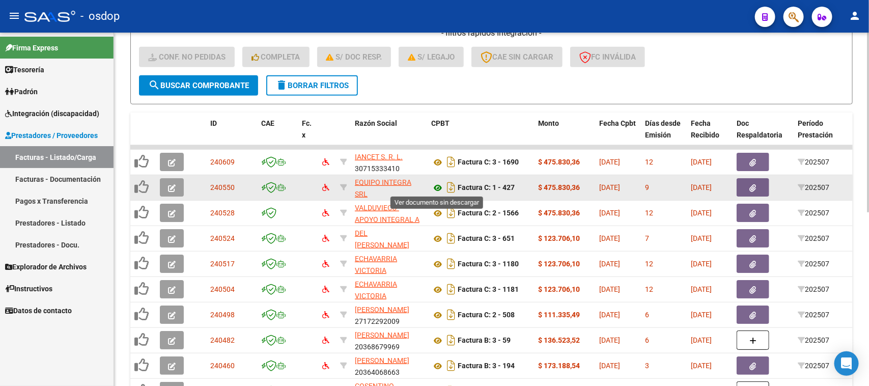
click at [439, 186] on icon at bounding box center [437, 188] width 13 height 12
click at [173, 184] on icon "button" at bounding box center [172, 188] width 8 height 8
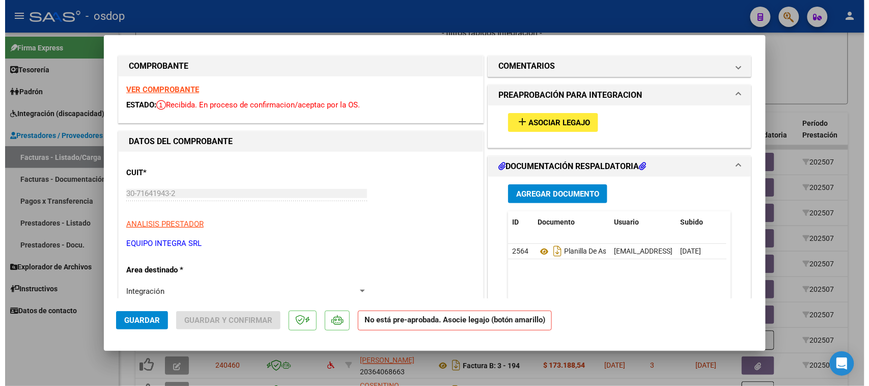
scroll to position [0, 0]
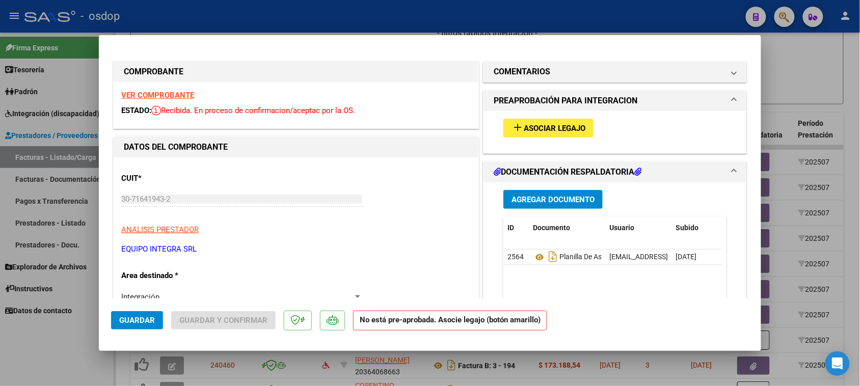
click at [556, 128] on span "Asociar Legajo" at bounding box center [555, 128] width 62 height 9
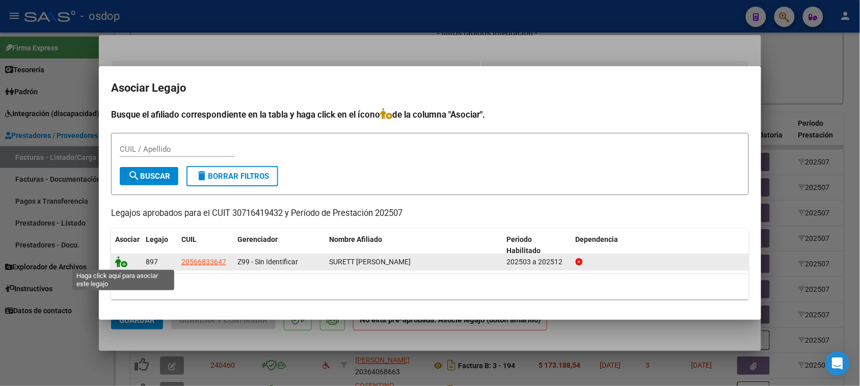
click at [123, 259] on icon at bounding box center [121, 261] width 12 height 11
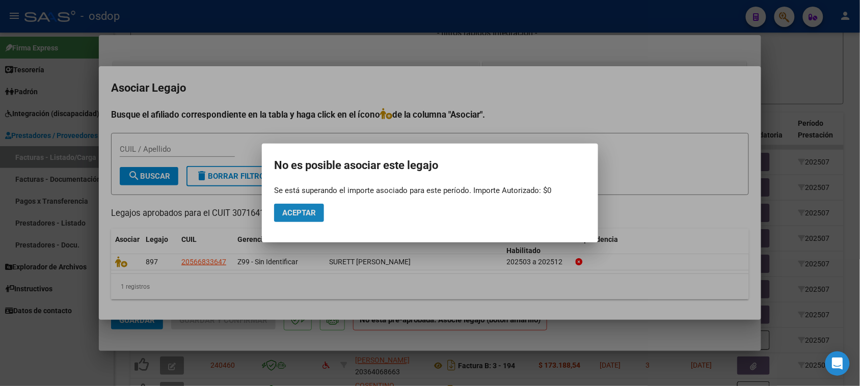
click at [312, 208] on span "Aceptar" at bounding box center [299, 212] width 34 height 9
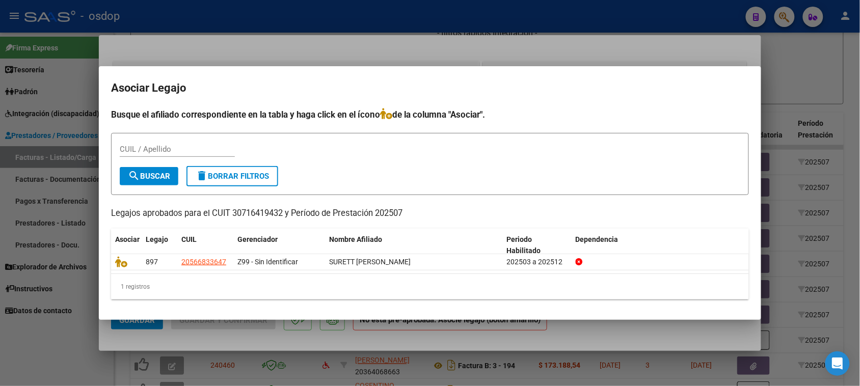
click at [460, 345] on div at bounding box center [430, 193] width 860 height 386
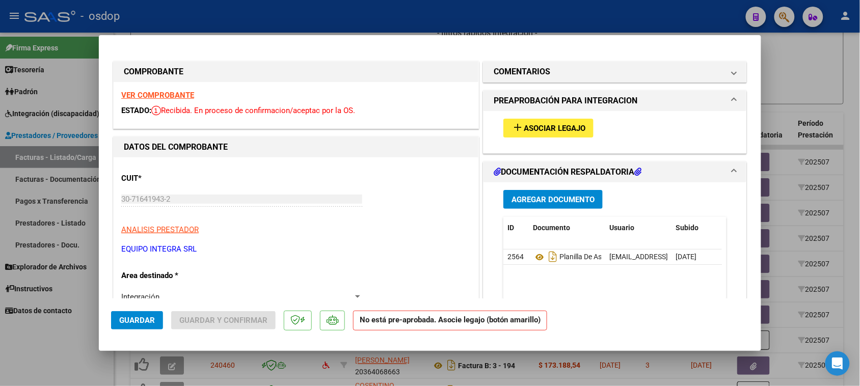
click at [455, 384] on div at bounding box center [430, 193] width 860 height 386
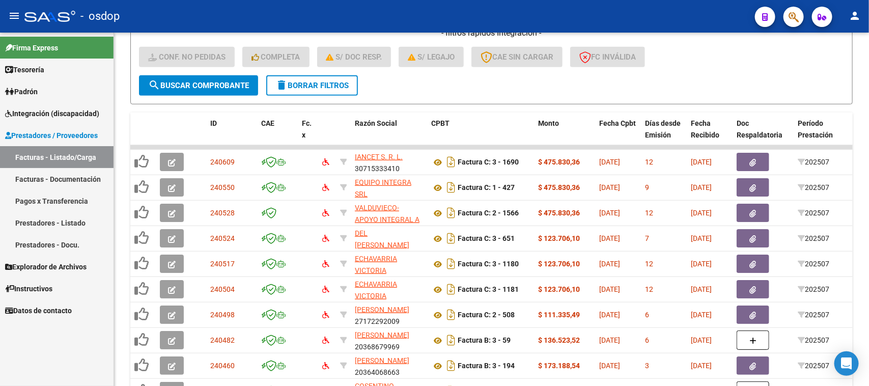
click at [47, 111] on span "Integración (discapacidad)" at bounding box center [52, 113] width 94 height 11
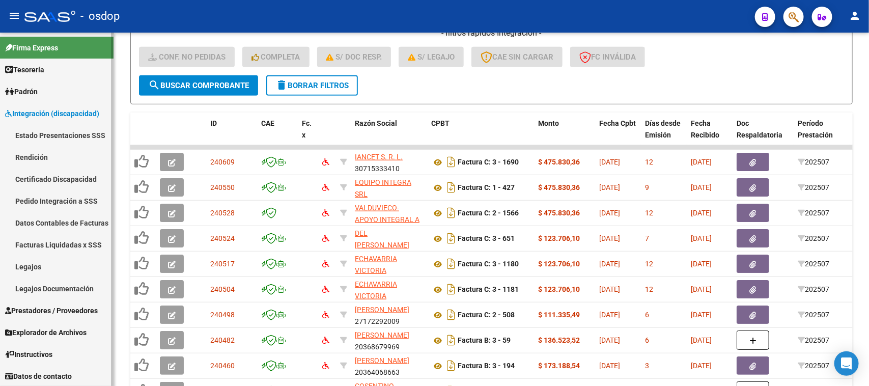
click at [58, 177] on link "Certificado Discapacidad" at bounding box center [57, 179] width 114 height 22
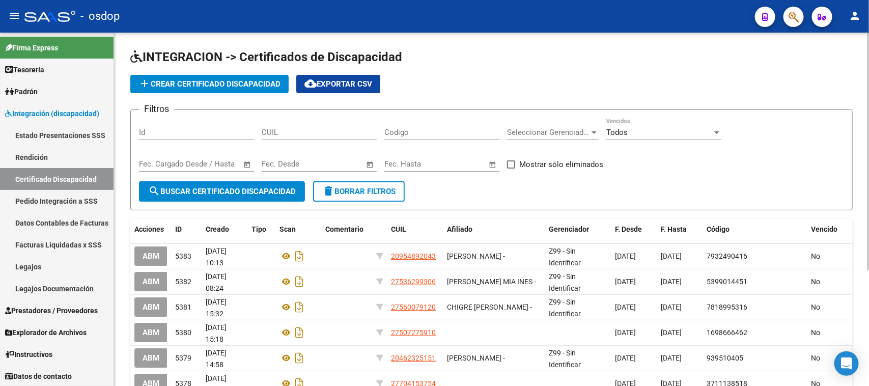
click at [303, 135] on input "CUIL" at bounding box center [319, 132] width 115 height 9
paste input "27-50353186-6"
type input "27-50353186-6"
click at [271, 187] on span "search Buscar Certificado Discapacidad" at bounding box center [222, 191] width 148 height 9
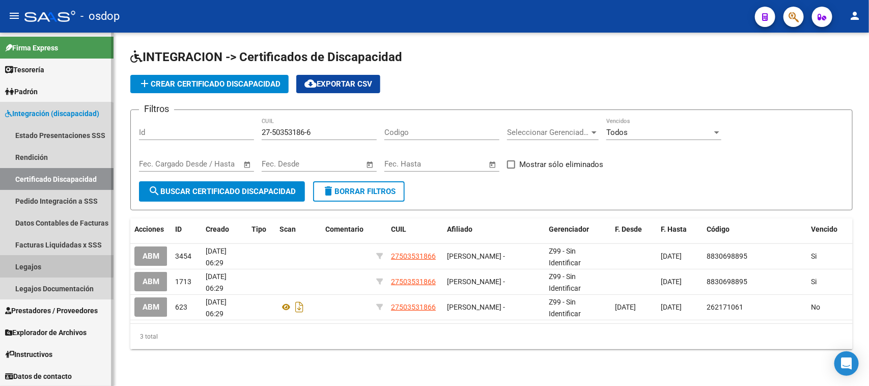
click at [50, 265] on link "Legajos" at bounding box center [57, 267] width 114 height 22
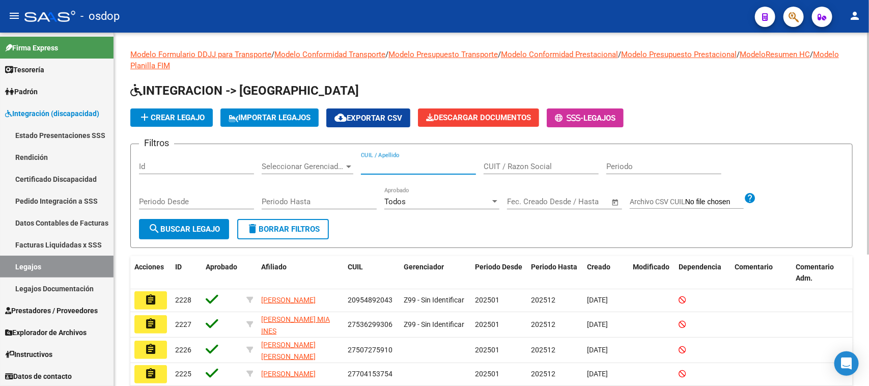
click at [371, 166] on input "CUIL / Apellido" at bounding box center [418, 166] width 115 height 9
paste input "27503531866"
click at [202, 234] on button "search Buscar Legajo" at bounding box center [184, 229] width 90 height 20
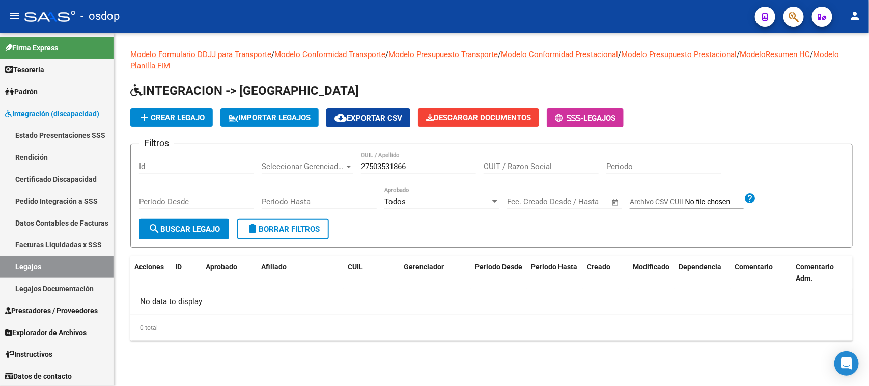
click at [419, 162] on input "27503531866" at bounding box center [418, 166] width 115 height 9
type input "27503531866"
click at [210, 229] on span "search Buscar Legajo" at bounding box center [184, 229] width 72 height 9
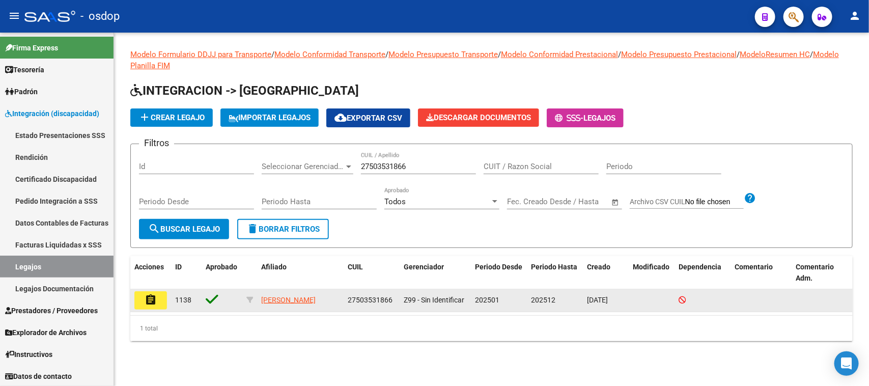
click at [153, 305] on mat-icon "assignment" at bounding box center [151, 300] width 12 height 12
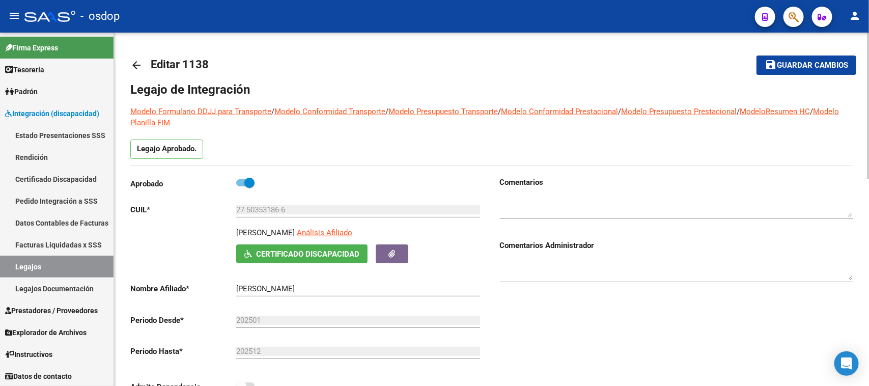
click at [276, 289] on input "[PERSON_NAME]" at bounding box center [358, 288] width 244 height 9
click at [243, 184] on span at bounding box center [245, 182] width 18 height 7
click at [241, 186] on input "checkbox" at bounding box center [241, 186] width 1 height 1
checkbox input "false"
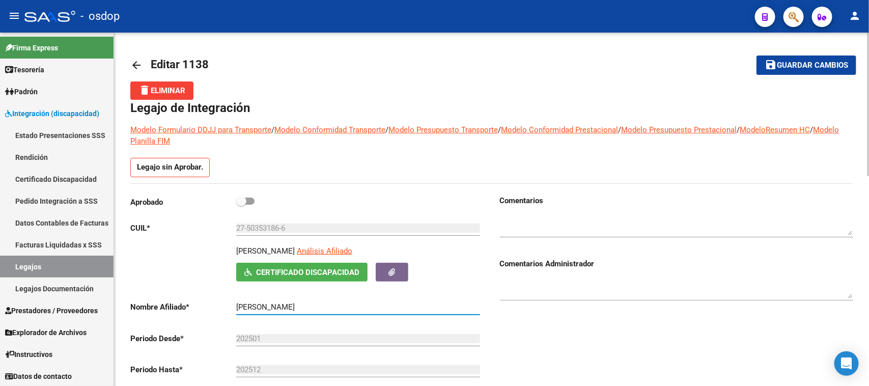
click at [273, 306] on input "[PERSON_NAME]" at bounding box center [358, 307] width 244 height 9
type input "[PERSON_NAME]"
click at [253, 200] on span at bounding box center [245, 201] width 18 height 7
click at [241, 205] on input "checkbox" at bounding box center [241, 205] width 1 height 1
checkbox input "true"
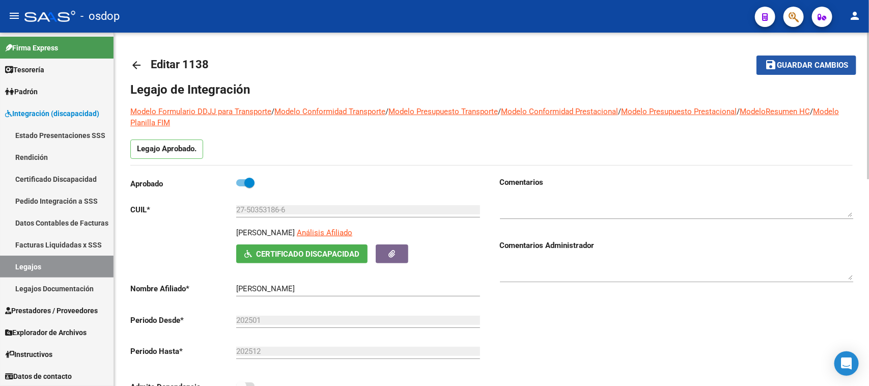
click at [810, 62] on span "Guardar cambios" at bounding box center [812, 65] width 71 height 9
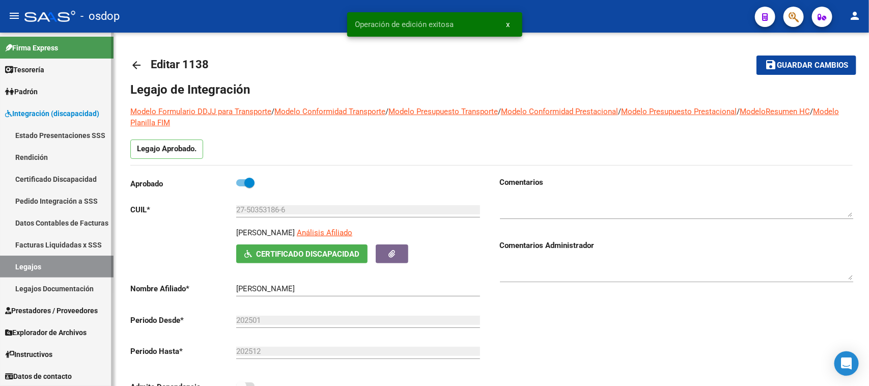
click at [51, 271] on link "Legajos" at bounding box center [57, 267] width 114 height 22
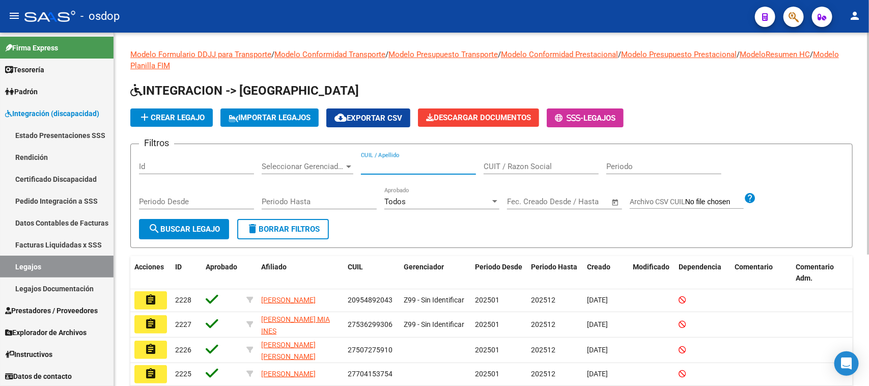
click at [396, 166] on input "CUIL / Apellido" at bounding box center [418, 166] width 115 height 9
paste input "27503531866"
click at [176, 228] on span "search Buscar Legajo" at bounding box center [184, 229] width 72 height 9
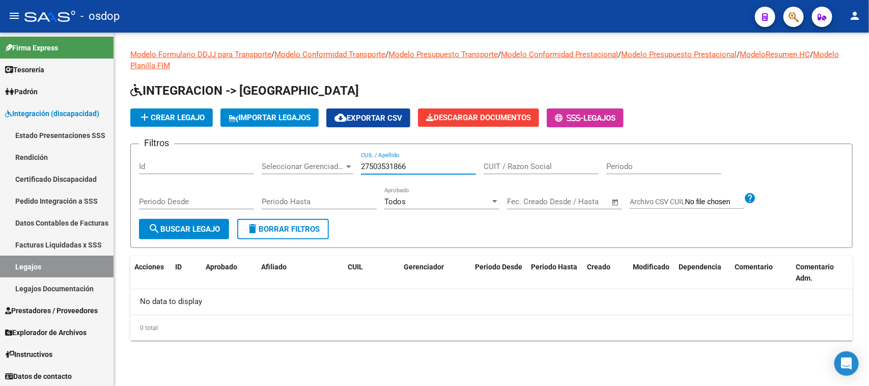
click at [428, 165] on input "27503531866" at bounding box center [418, 166] width 115 height 9
click at [204, 225] on span "search Buscar Legajo" at bounding box center [184, 229] width 72 height 9
drag, startPoint x: 434, startPoint y: 163, endPoint x: 253, endPoint y: 166, distance: 180.8
click at [256, 166] on div "Filtros Id Seleccionar Gerenciador Seleccionar Gerenciador 27503531866 CUIL / A…" at bounding box center [491, 185] width 705 height 67
paste input "text"
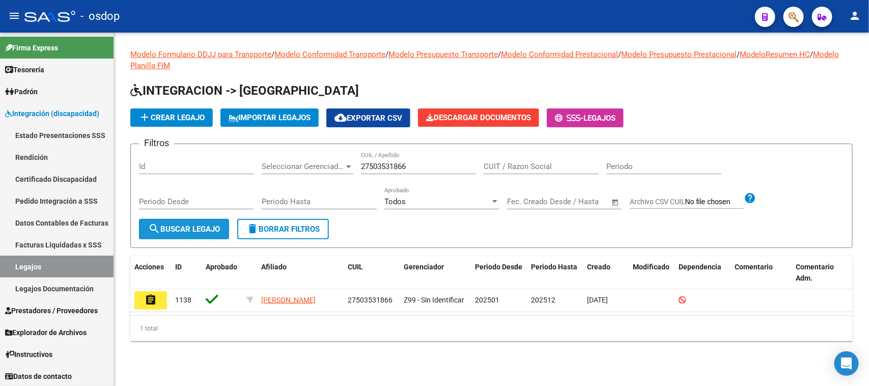
click at [197, 230] on span "search Buscar Legajo" at bounding box center [184, 229] width 72 height 9
drag, startPoint x: 411, startPoint y: 167, endPoint x: 304, endPoint y: 168, distance: 106.5
click at [304, 168] on div "Filtros Id Seleccionar Gerenciador Seleccionar Gerenciador 27503531866 CUIL / A…" at bounding box center [491, 185] width 705 height 67
paste input "499776271"
type input "27499776271"
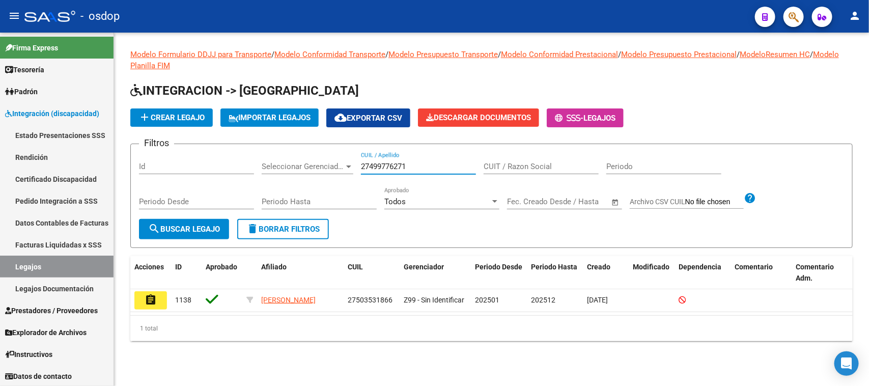
click at [208, 225] on span "search Buscar Legajo" at bounding box center [184, 229] width 72 height 9
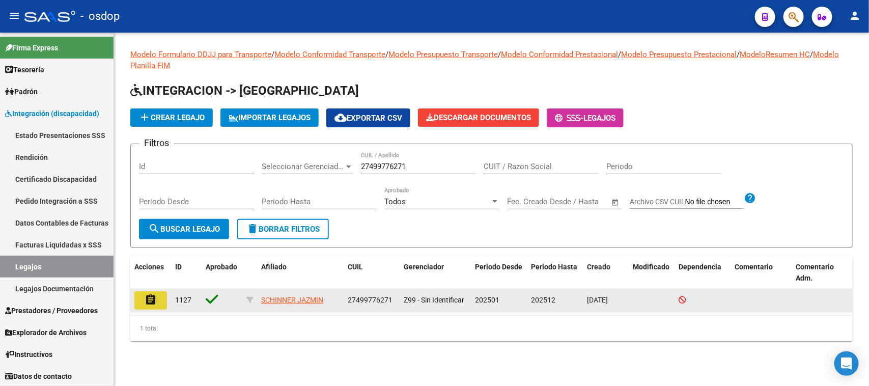
click at [145, 297] on mat-icon "assignment" at bounding box center [151, 300] width 12 height 12
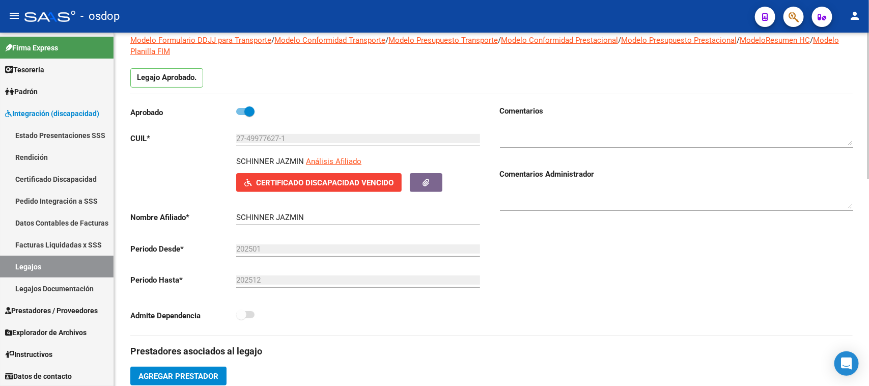
scroll to position [64, 0]
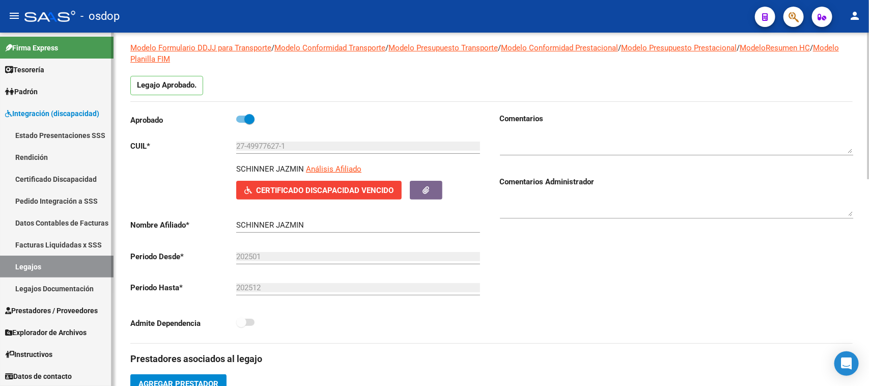
click at [39, 181] on link "Certificado Discapacidad" at bounding box center [57, 179] width 114 height 22
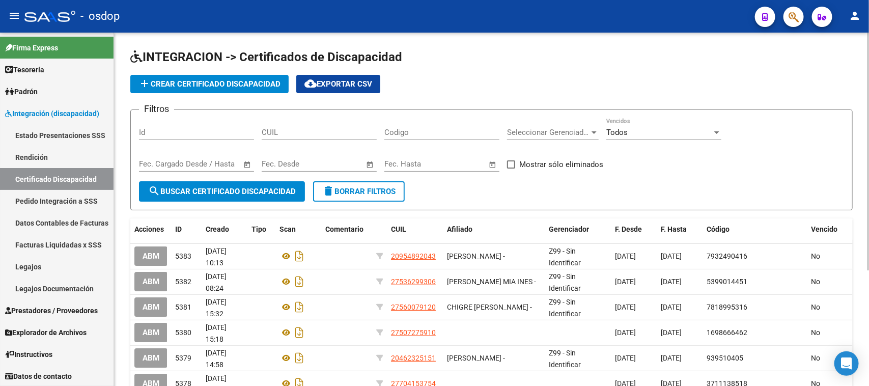
click at [286, 131] on input "CUIL" at bounding box center [319, 132] width 115 height 9
paste input "27-49977627-1"
type input "27-49977627-1"
click at [269, 187] on span "search Buscar Certificado Discapacidad" at bounding box center [222, 191] width 148 height 9
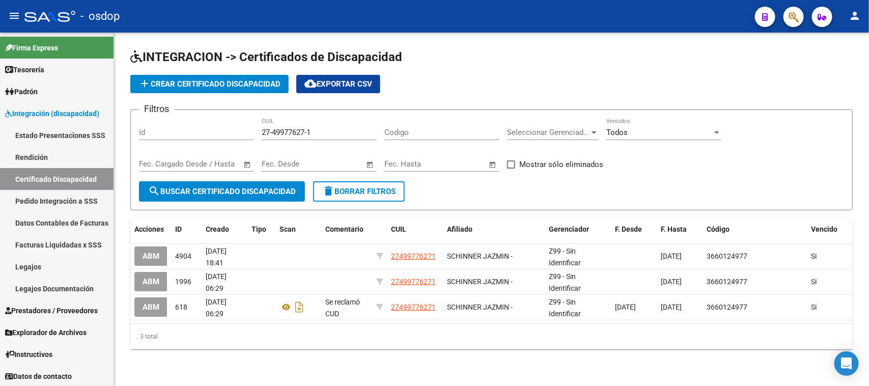
click at [607, 362] on div "INTEGRACION -> Certificados de Discapacidad add Crear Certificado Discapacidad …" at bounding box center [491, 207] width 755 height 349
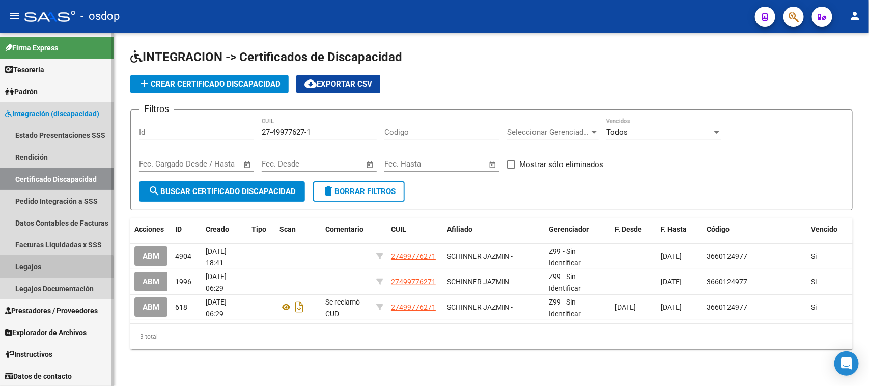
click at [50, 272] on link "Legajos" at bounding box center [57, 267] width 114 height 22
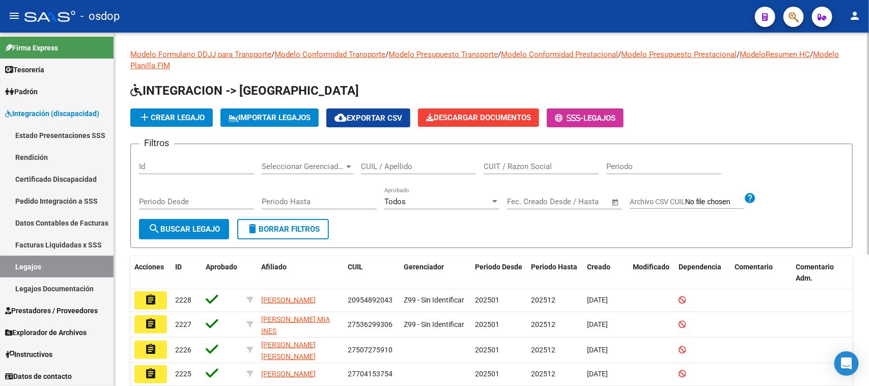
click at [398, 167] on input "CUIL / Apellido" at bounding box center [418, 166] width 115 height 9
paste input "27499776271"
type input "27499776271"
click at [199, 233] on button "search Buscar Legajo" at bounding box center [184, 229] width 90 height 20
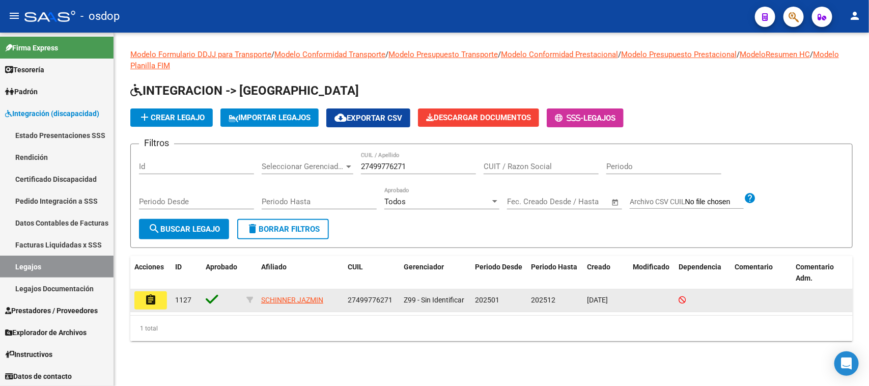
click at [153, 299] on mat-icon "assignment" at bounding box center [151, 300] width 12 height 12
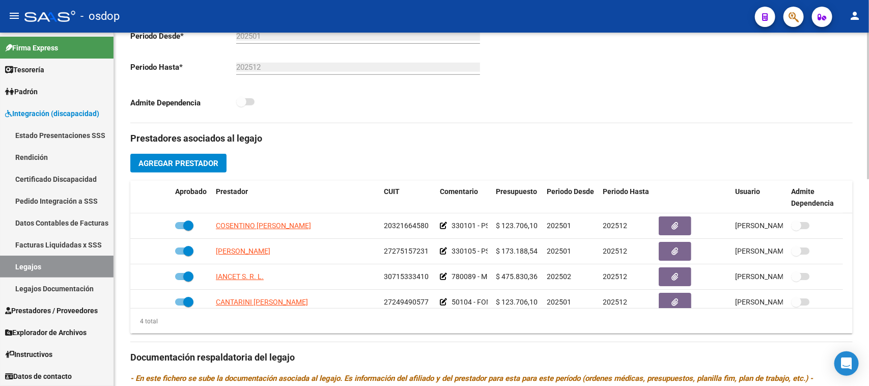
scroll to position [318, 0]
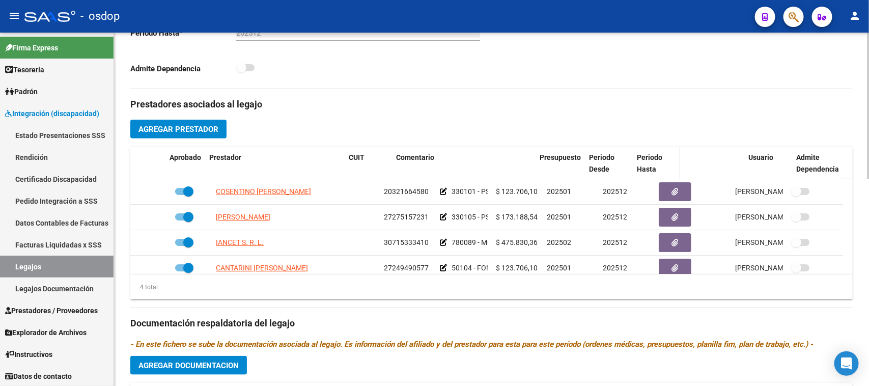
drag, startPoint x: 489, startPoint y: 161, endPoint x: 635, endPoint y: 162, distance: 145.7
click at [635, 162] on div "Aprobado Prestador CUIT Comentario Presupuesto Periodo Desde Periodo Hasta Usua…" at bounding box center [486, 164] width 713 height 34
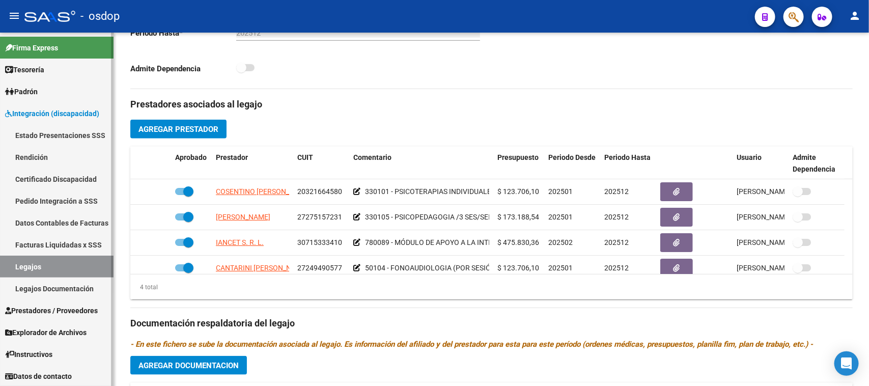
click at [70, 246] on link "Facturas Liquidadas x SSS" at bounding box center [57, 245] width 114 height 22
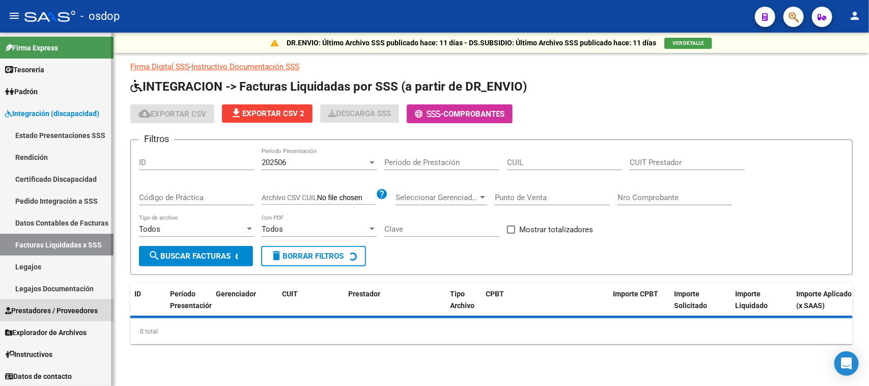
click at [74, 308] on span "Prestadores / Proveedores" at bounding box center [51, 310] width 93 height 11
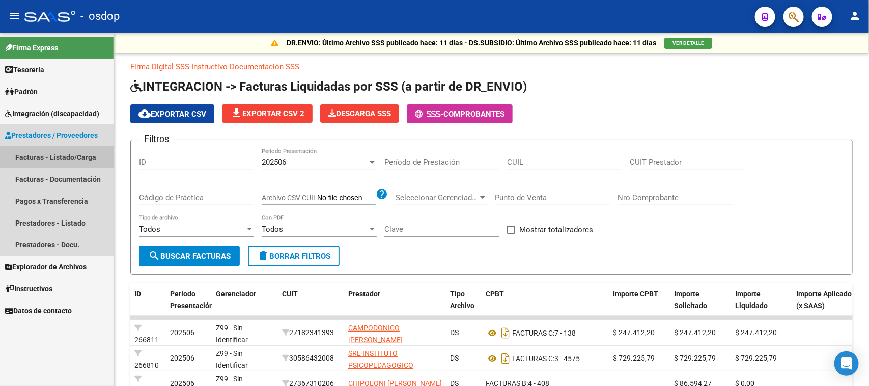
click at [80, 158] on link "Facturas - Listado/Carga" at bounding box center [57, 157] width 114 height 22
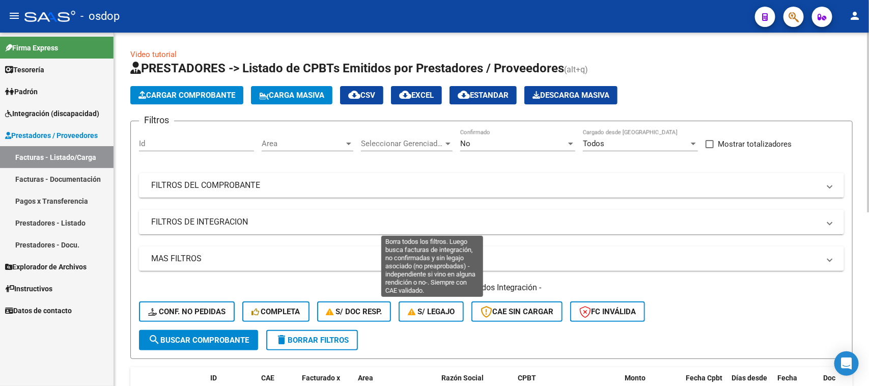
click at [450, 307] on span "S/ legajo" at bounding box center [431, 311] width 47 height 9
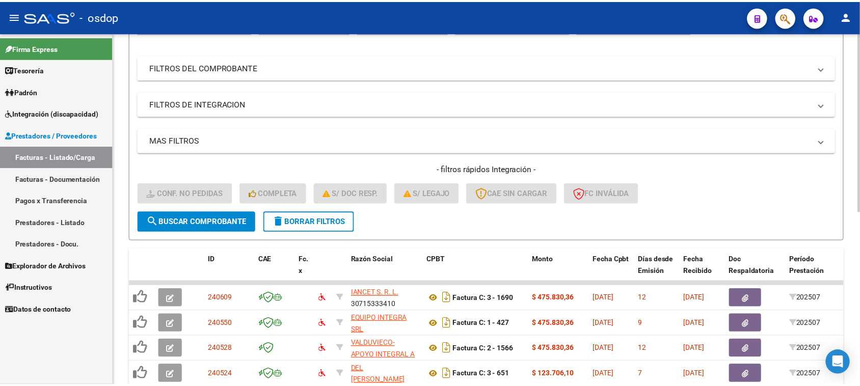
scroll to position [255, 0]
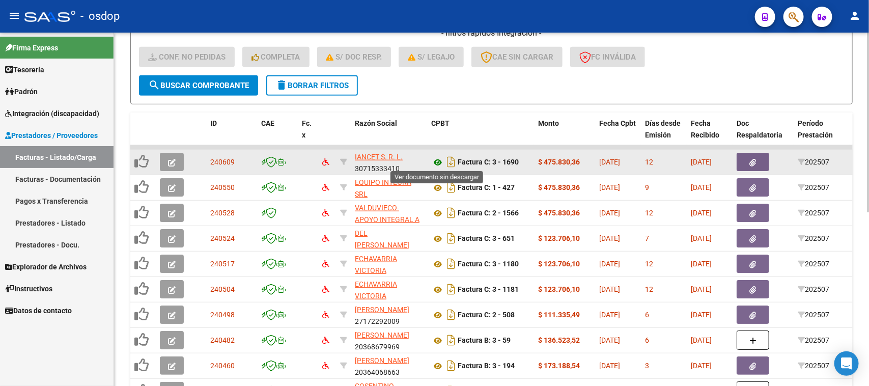
click at [440, 161] on icon at bounding box center [437, 162] width 13 height 12
click at [172, 159] on icon "button" at bounding box center [172, 163] width 8 height 8
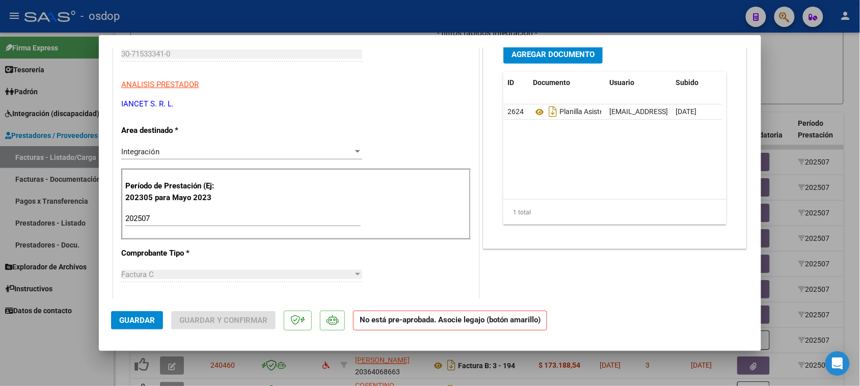
scroll to position [0, 0]
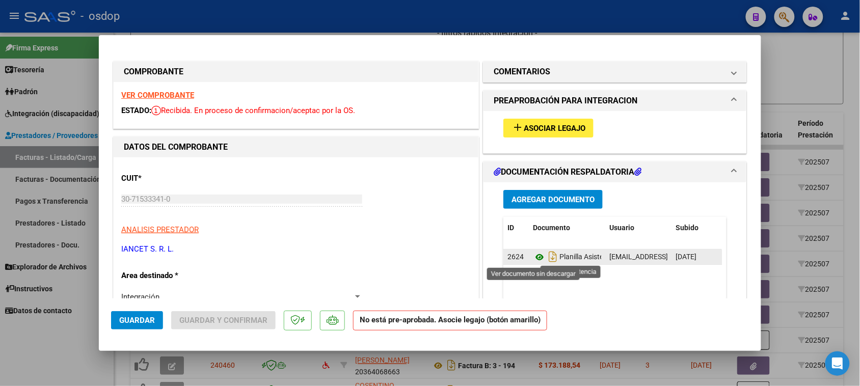
click at [535, 259] on icon at bounding box center [539, 257] width 13 height 12
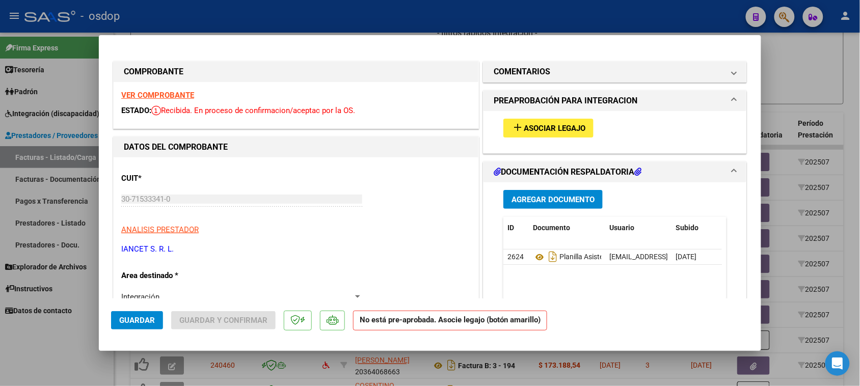
click at [556, 132] on span "Asociar Legajo" at bounding box center [555, 128] width 62 height 9
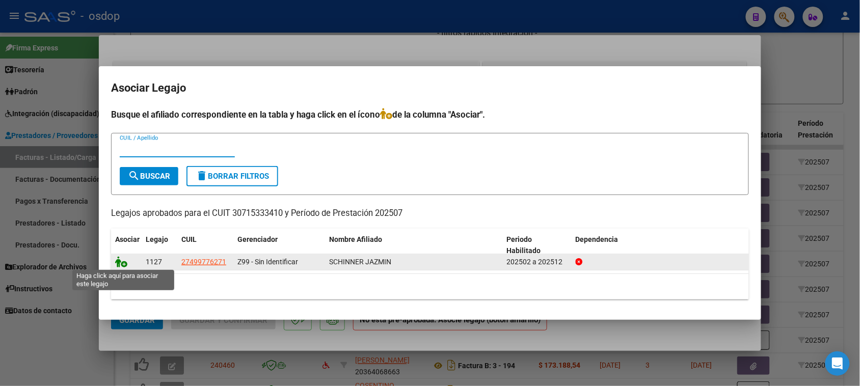
click at [121, 263] on icon at bounding box center [121, 261] width 12 height 11
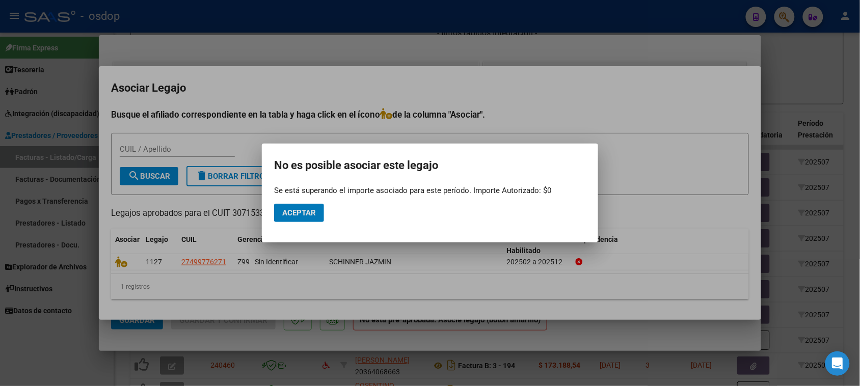
click at [303, 215] on span "Aceptar" at bounding box center [299, 212] width 34 height 9
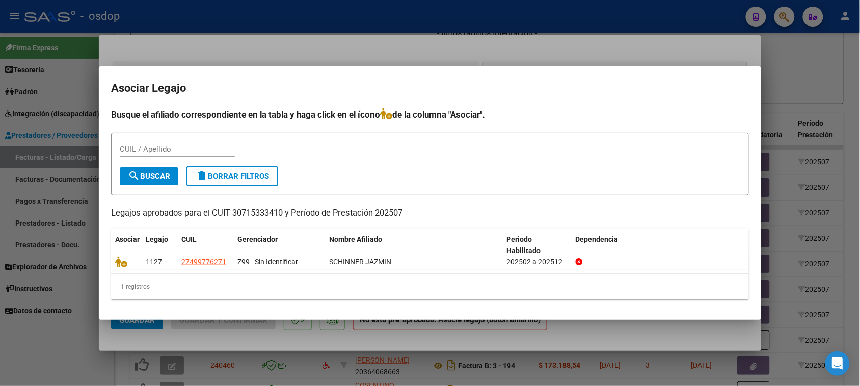
click at [340, 349] on div at bounding box center [430, 193] width 860 height 386
